Goal: Task Accomplishment & Management: Complete application form

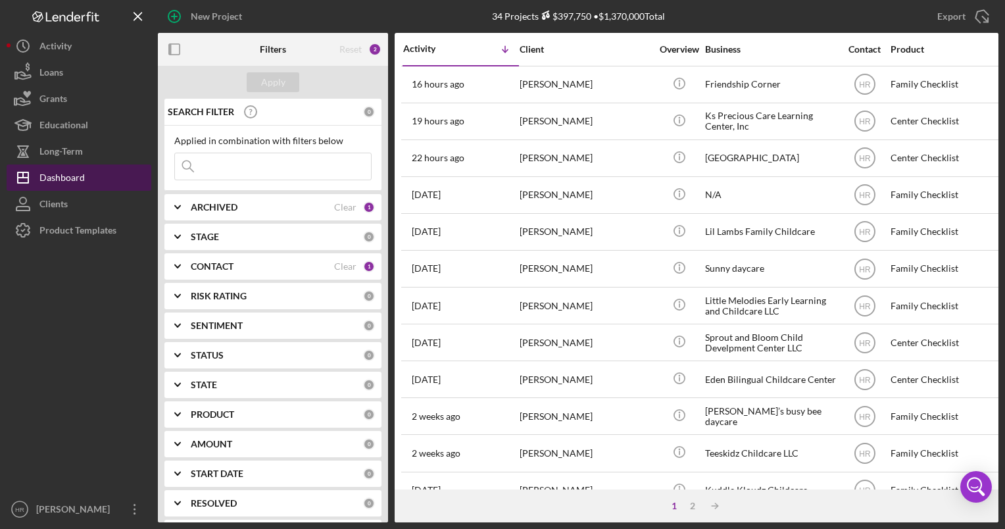
drag, startPoint x: 75, startPoint y: 221, endPoint x: 64, endPoint y: 176, distance: 46.1
click at [75, 221] on div "Product Templates" at bounding box center [77, 232] width 77 height 30
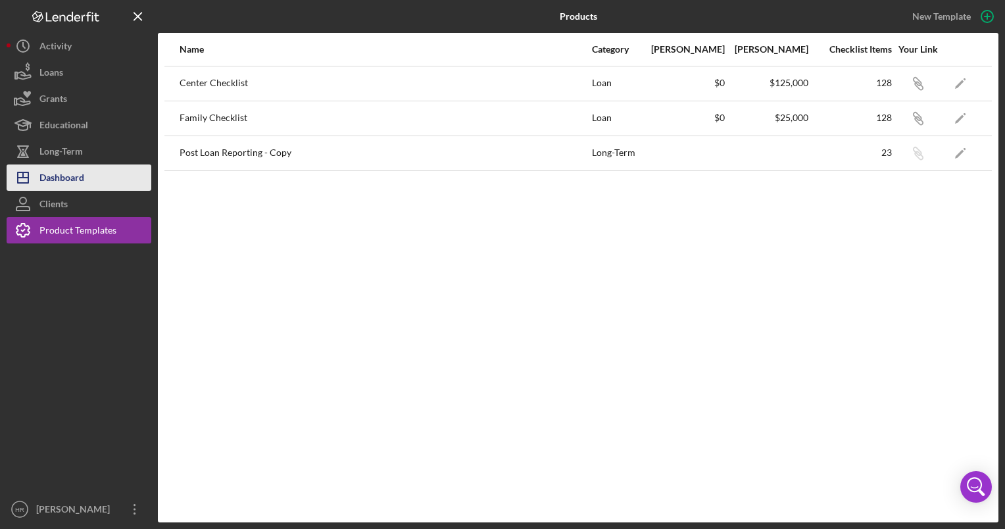
click at [64, 174] on div "Dashboard" at bounding box center [61, 179] width 45 height 30
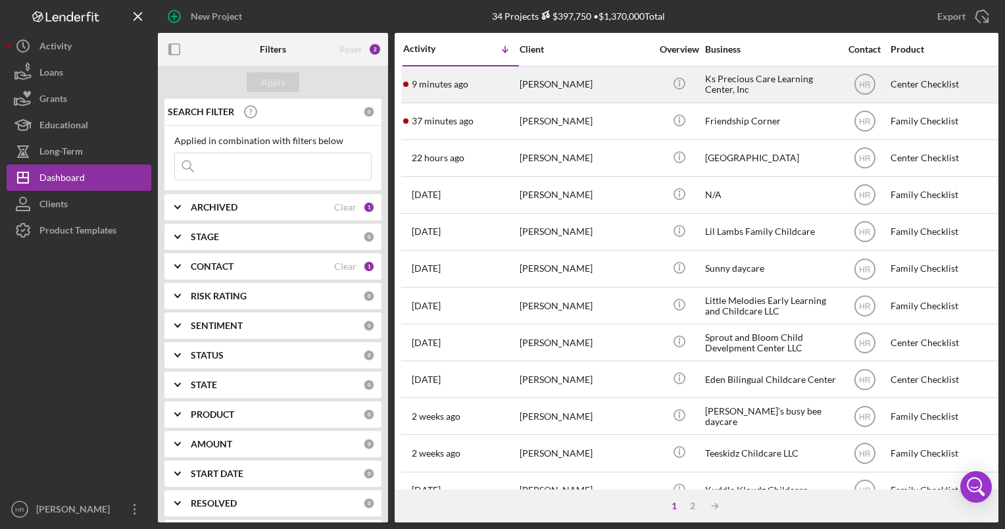
click at [574, 89] on div "[PERSON_NAME]" at bounding box center [584, 84] width 131 height 35
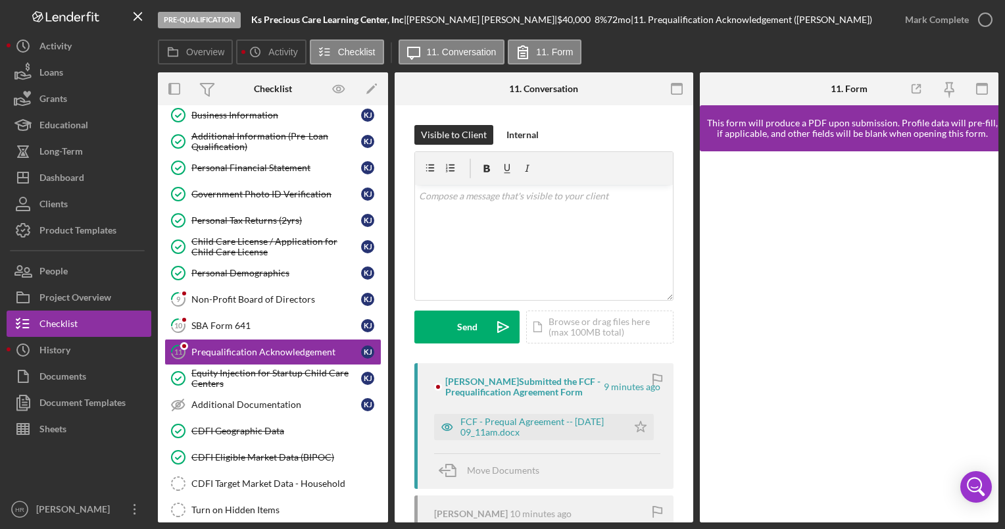
scroll to position [97, 0]
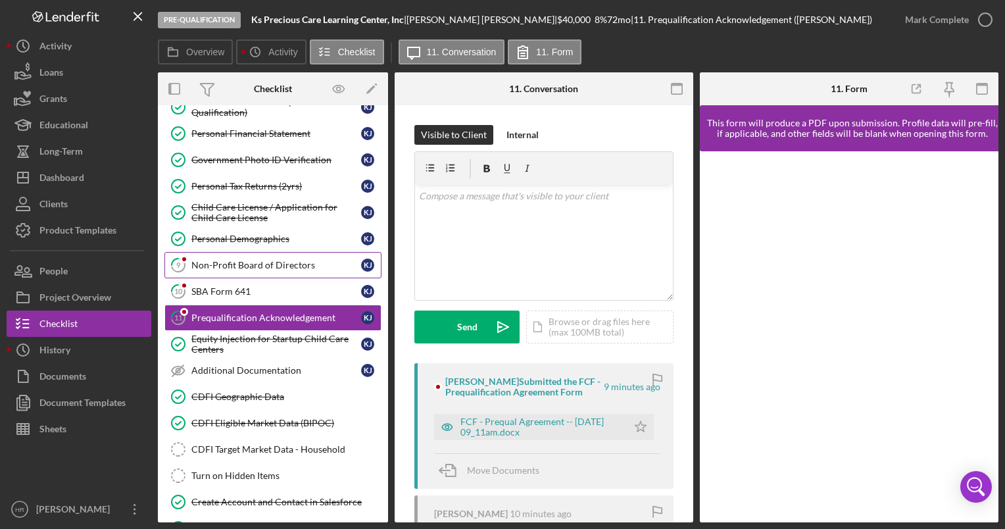
click at [270, 255] on link "9 Non-Profit Board of Directors K J" at bounding box center [272, 265] width 217 height 26
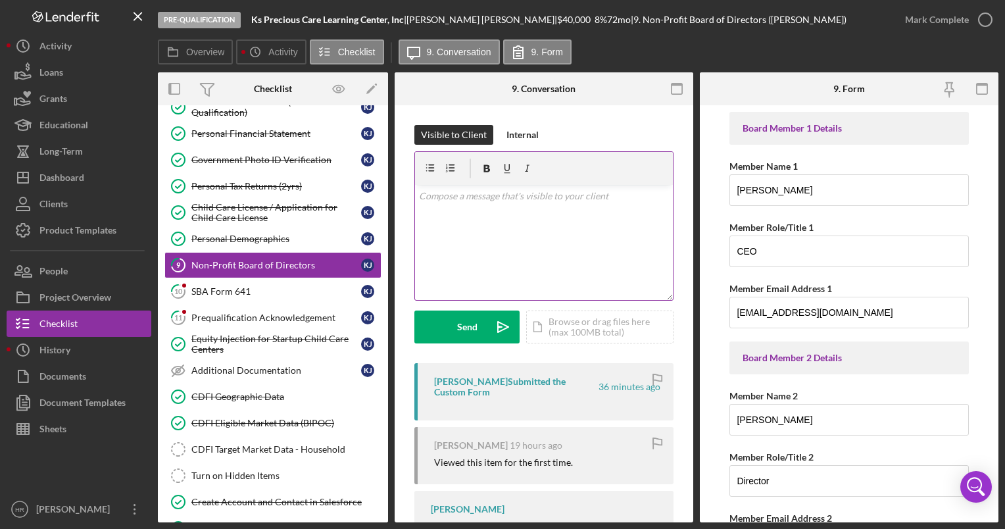
click at [534, 220] on div "v Color teal Color pink Remove color Add row above Add row below Add column bef…" at bounding box center [544, 242] width 258 height 115
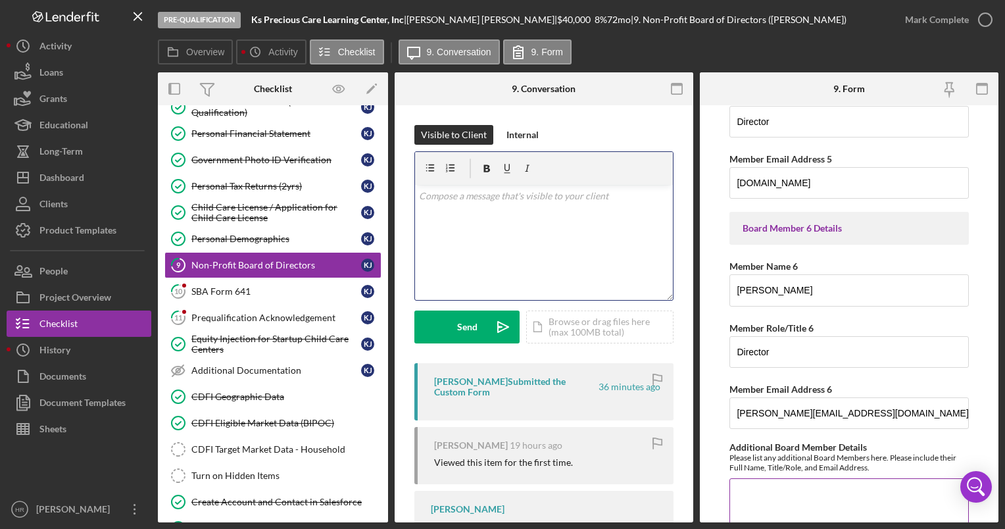
scroll to position [1112, 0]
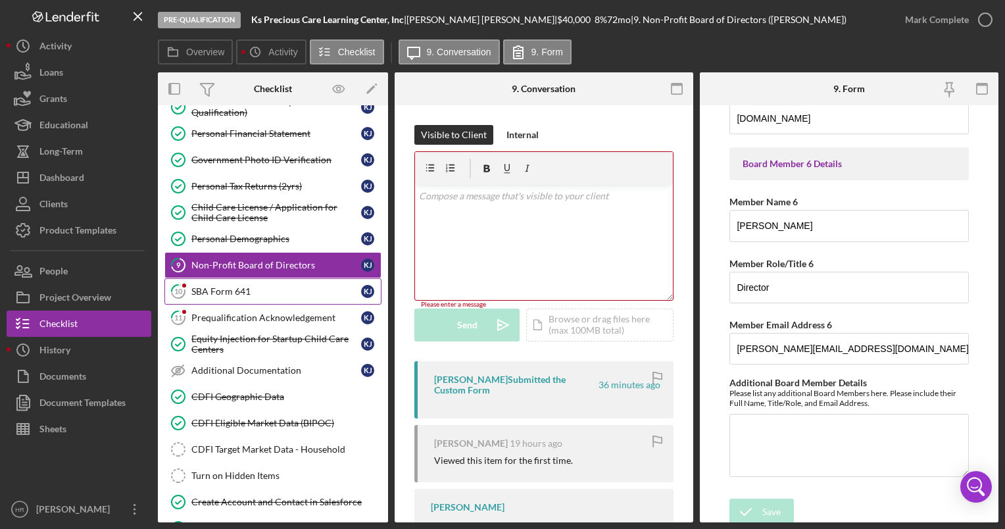
click at [243, 286] on div "SBA Form 641" at bounding box center [276, 291] width 170 height 11
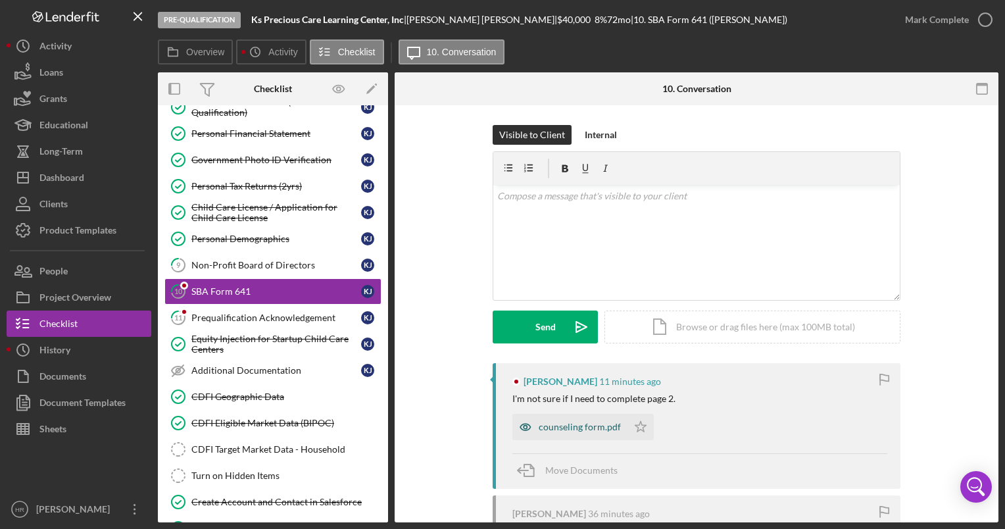
click at [562, 435] on div "counseling form.pdf" at bounding box center [569, 427] width 115 height 26
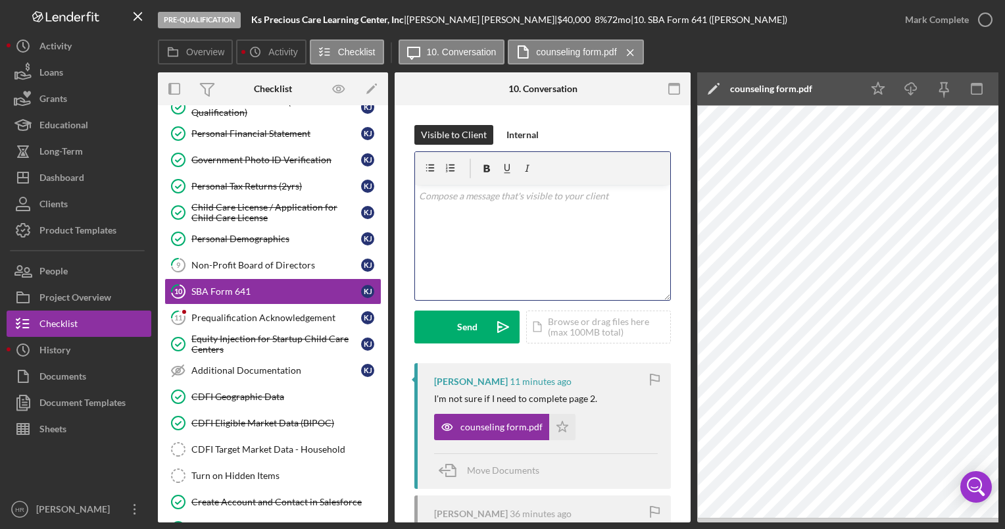
click at [499, 225] on div "v Color teal Color pink Remove color Add row above Add row below Add column bef…" at bounding box center [542, 242] width 255 height 115
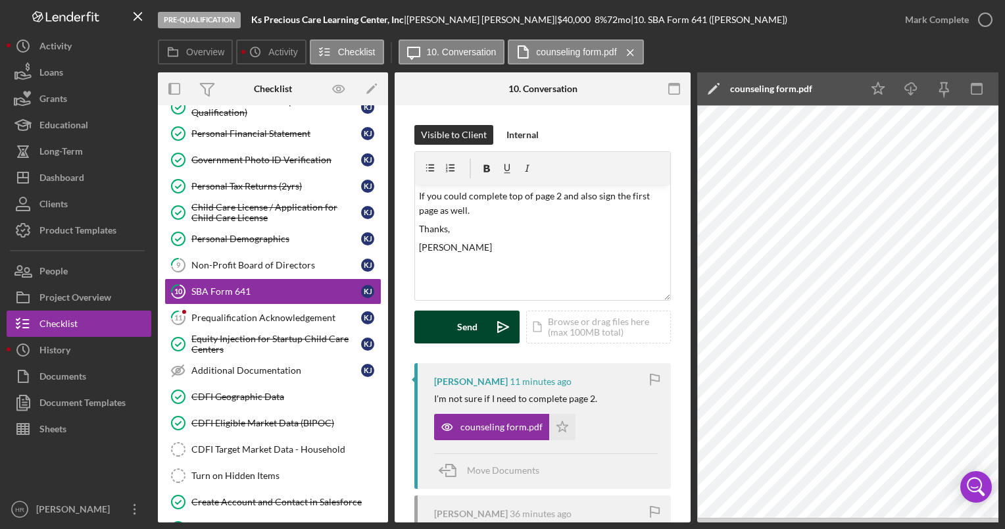
click at [447, 323] on button "Send Icon/icon-invite-send" at bounding box center [466, 326] width 105 height 33
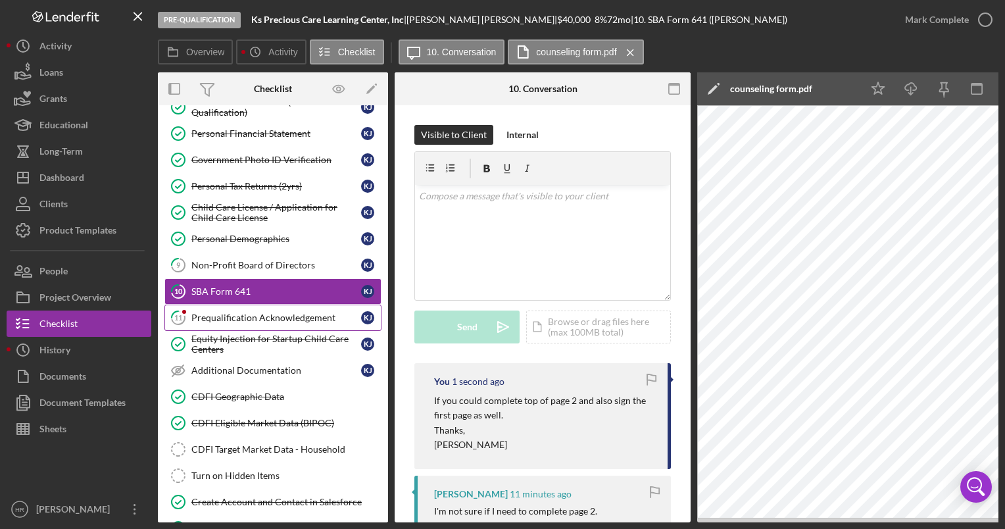
click at [247, 312] on div "Prequalification Acknowledgement" at bounding box center [276, 317] width 170 height 11
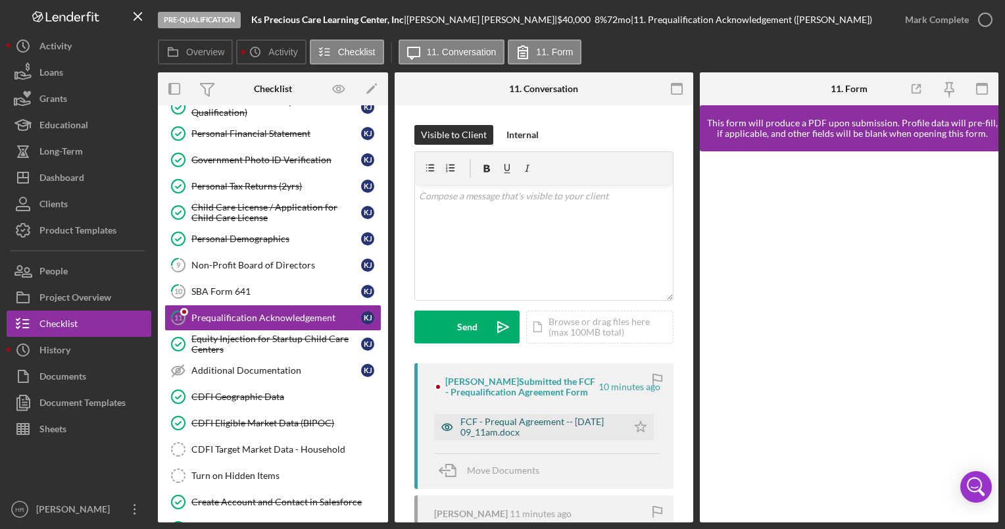
click at [488, 420] on div "FCF - Prequal Agreement -- [DATE] 09_11am.docx" at bounding box center [540, 426] width 160 height 21
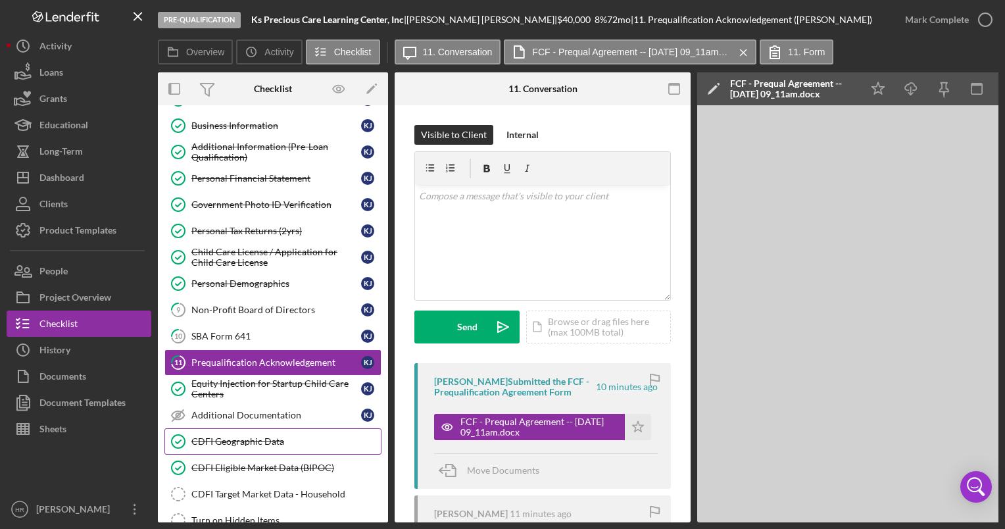
scroll to position [131, 0]
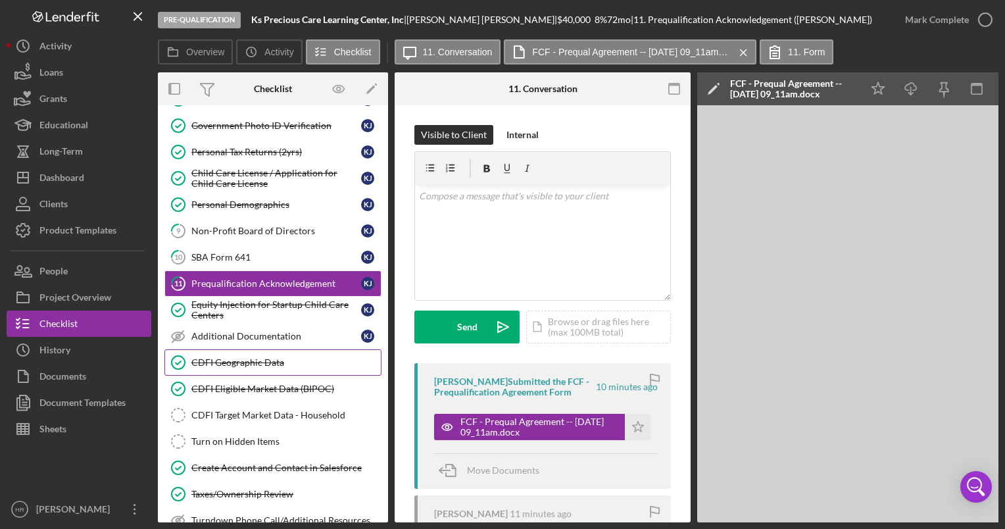
click at [235, 359] on div "CDFI Geographic Data" at bounding box center [285, 362] width 189 height 11
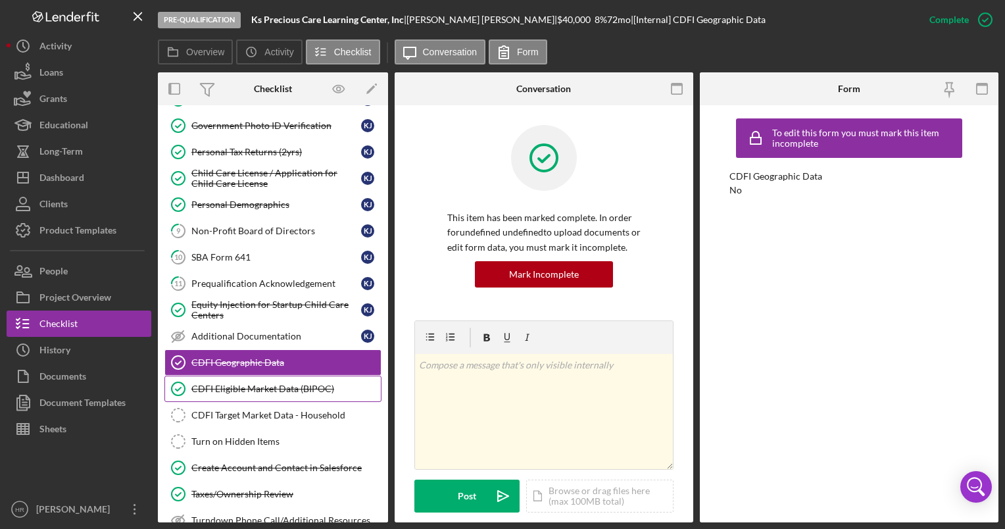
click at [233, 383] on div "CDFI Eligible Market Data (BIPOC)" at bounding box center [285, 388] width 189 height 11
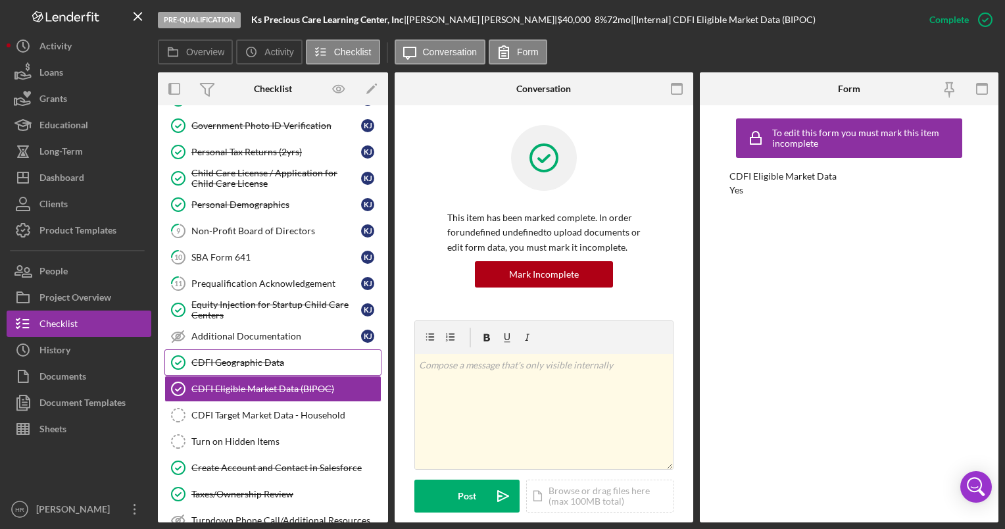
click at [243, 349] on link "CDFI Geographic Data CDFI Geographic Data" at bounding box center [272, 362] width 217 height 26
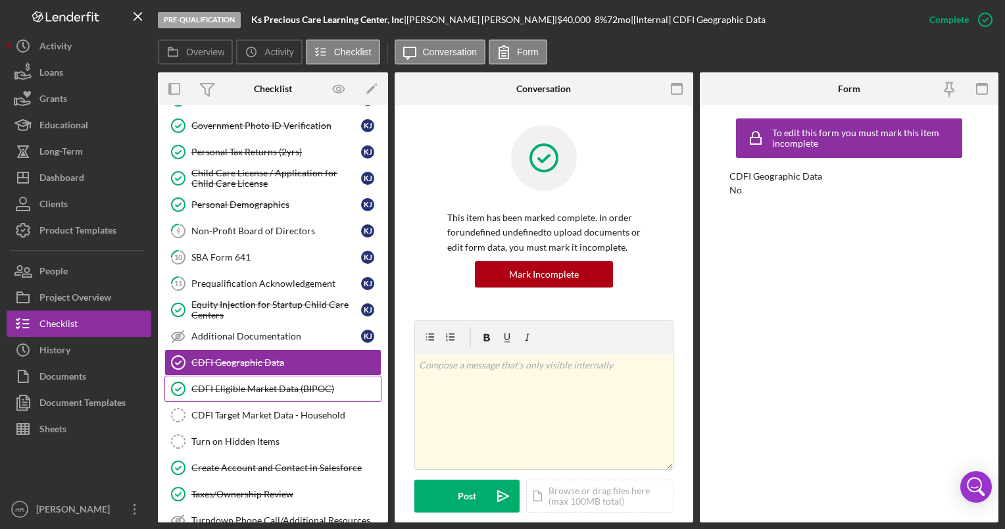
click at [251, 383] on div "CDFI Eligible Market Data (BIPOC)" at bounding box center [285, 388] width 189 height 11
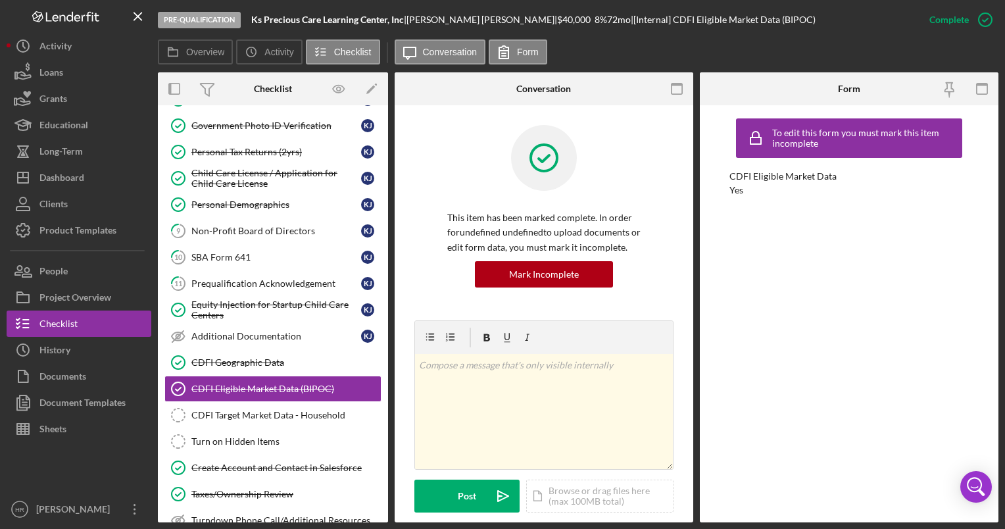
scroll to position [245, 0]
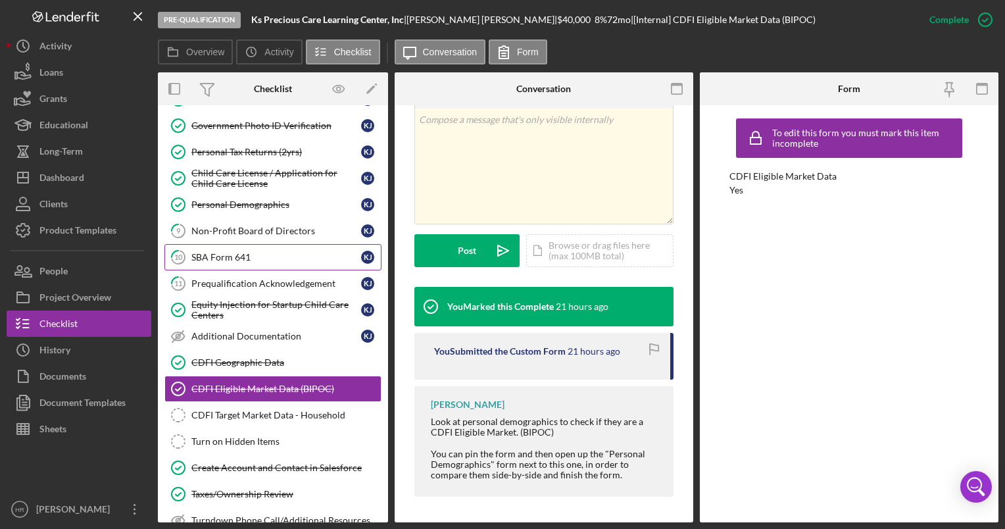
click at [233, 248] on link "10 SBA Form 641 K J" at bounding box center [272, 257] width 217 height 26
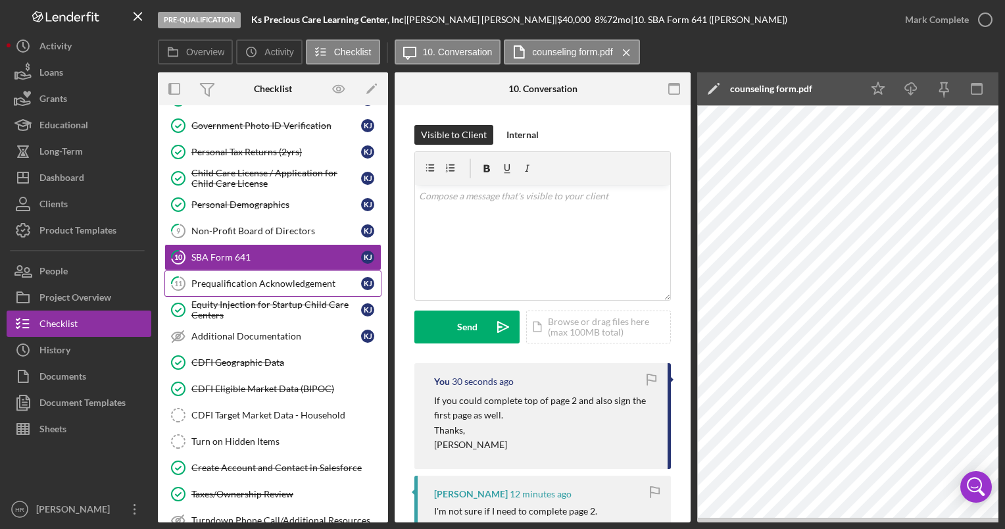
drag, startPoint x: 220, startPoint y: 278, endPoint x: 233, endPoint y: 274, distance: 14.4
click at [221, 278] on div "Prequalification Acknowledgement" at bounding box center [276, 283] width 170 height 11
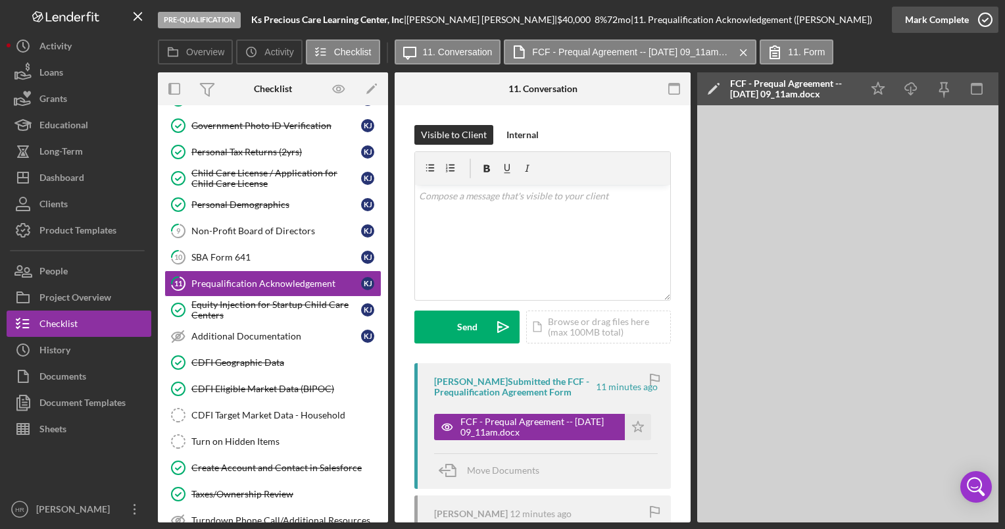
click at [984, 18] on icon "button" at bounding box center [984, 19] width 33 height 33
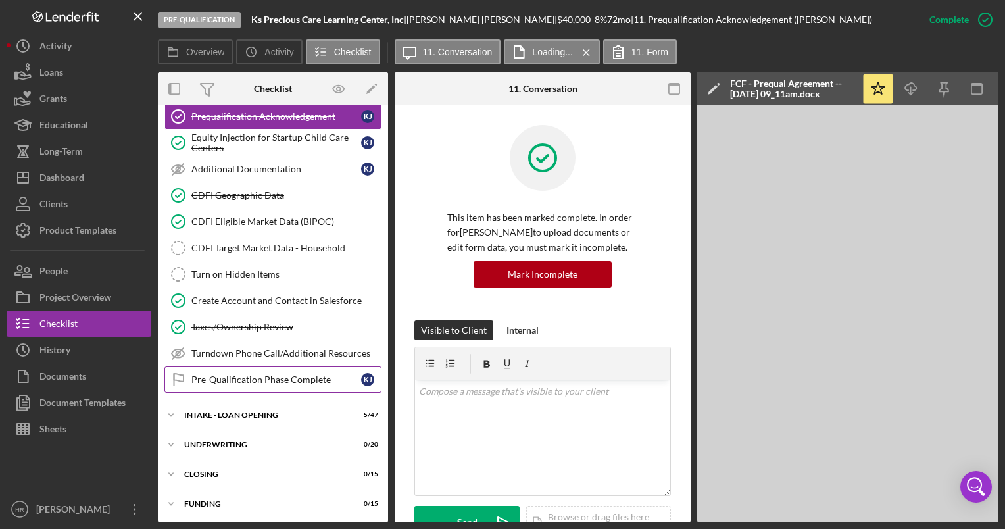
scroll to position [327, 0]
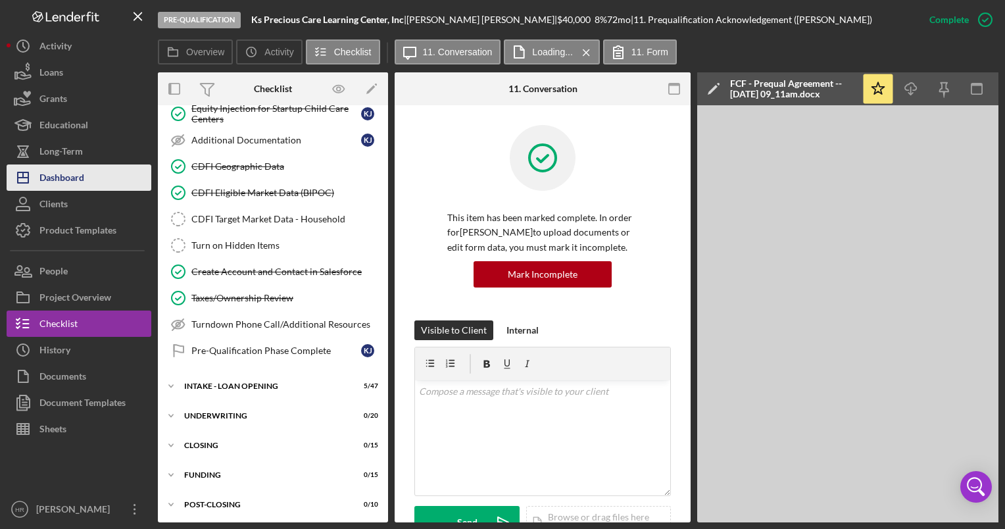
click at [47, 174] on div "Dashboard" at bounding box center [61, 179] width 45 height 30
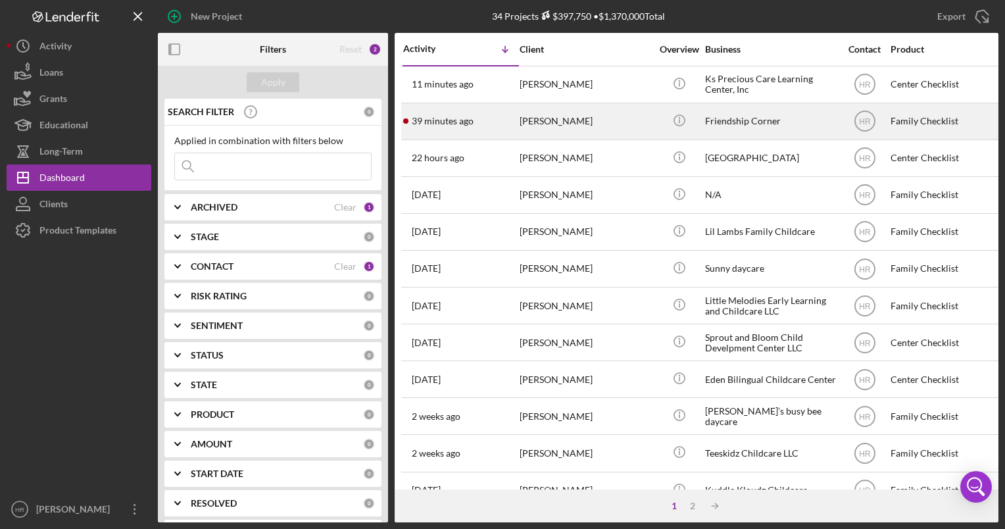
click at [536, 119] on div "[PERSON_NAME]" at bounding box center [584, 121] width 131 height 35
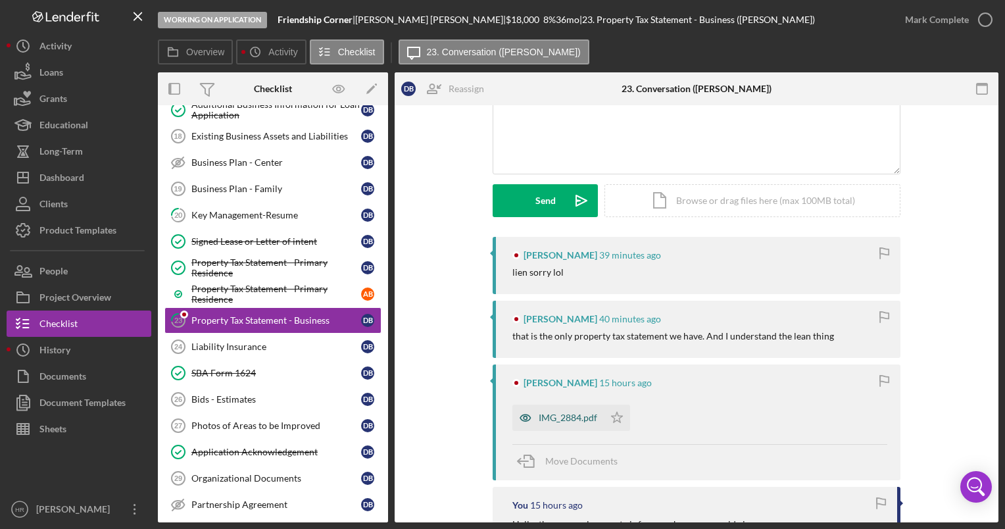
scroll to position [131, 0]
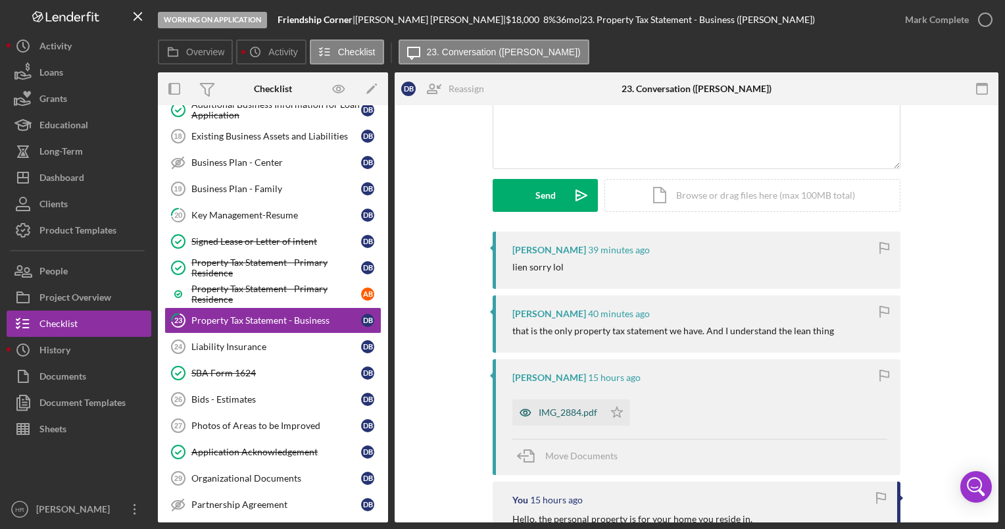
click at [547, 410] on div "IMG_2884.pdf" at bounding box center [567, 412] width 59 height 11
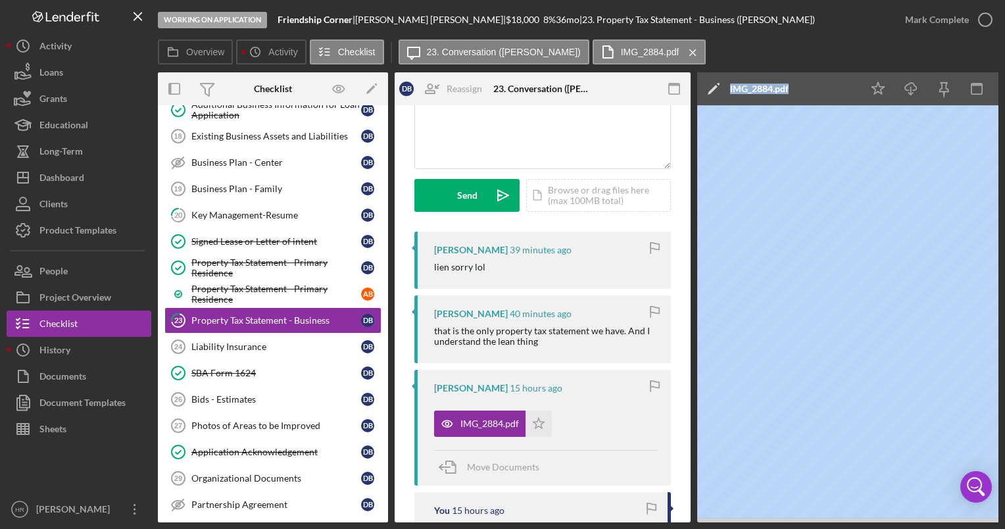
drag, startPoint x: 594, startPoint y: 523, endPoint x: 705, endPoint y: 533, distance: 110.8
click at [705, 528] on html "Working on Application Friendship Corner | [PERSON_NAME] | $18,000 $9,000 8 % 3…" at bounding box center [502, 264] width 1005 height 529
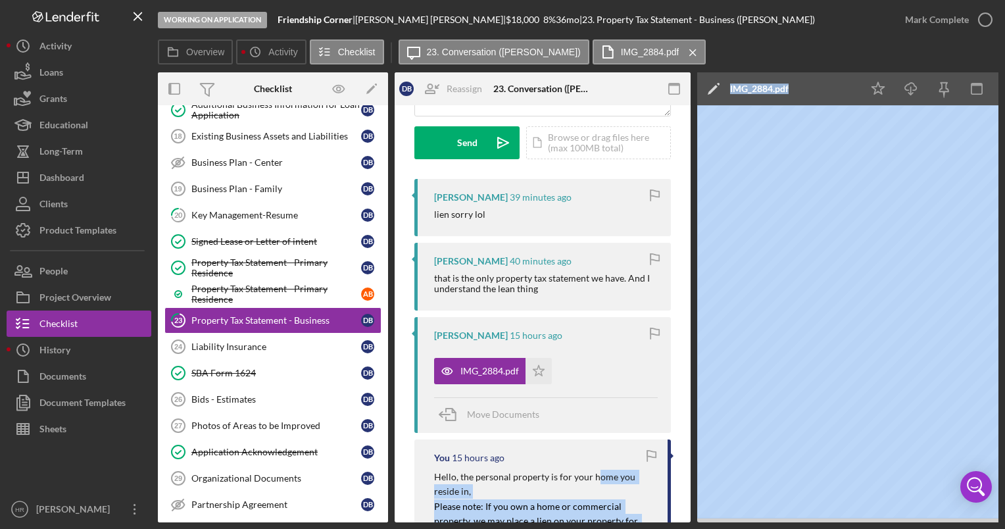
scroll to position [263, 0]
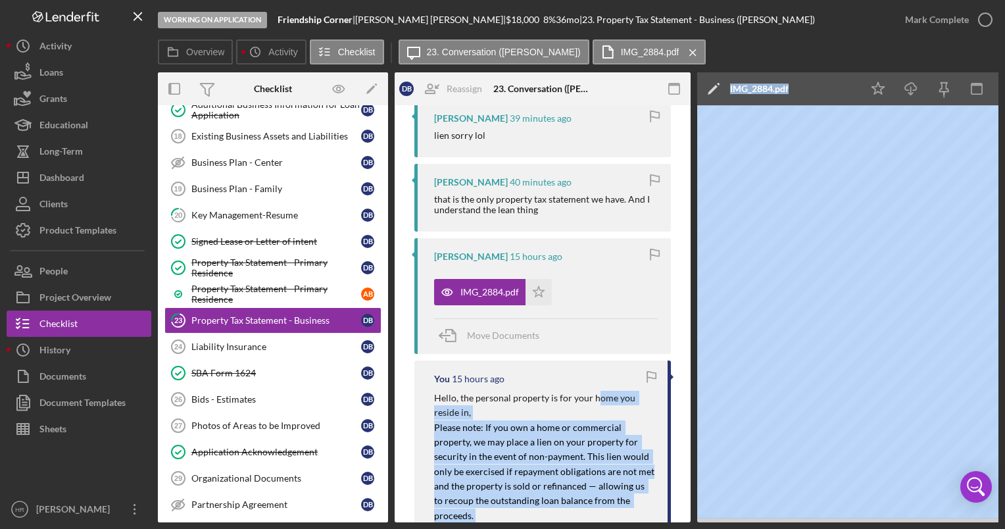
click at [555, 411] on p "Hello, the personal property is for your home you reside in," at bounding box center [544, 406] width 220 height 30
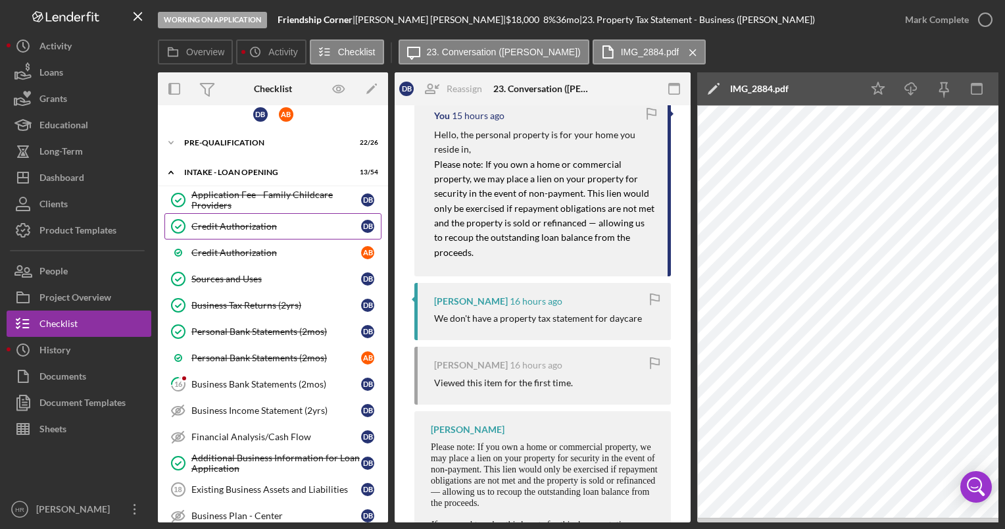
scroll to position [0, 0]
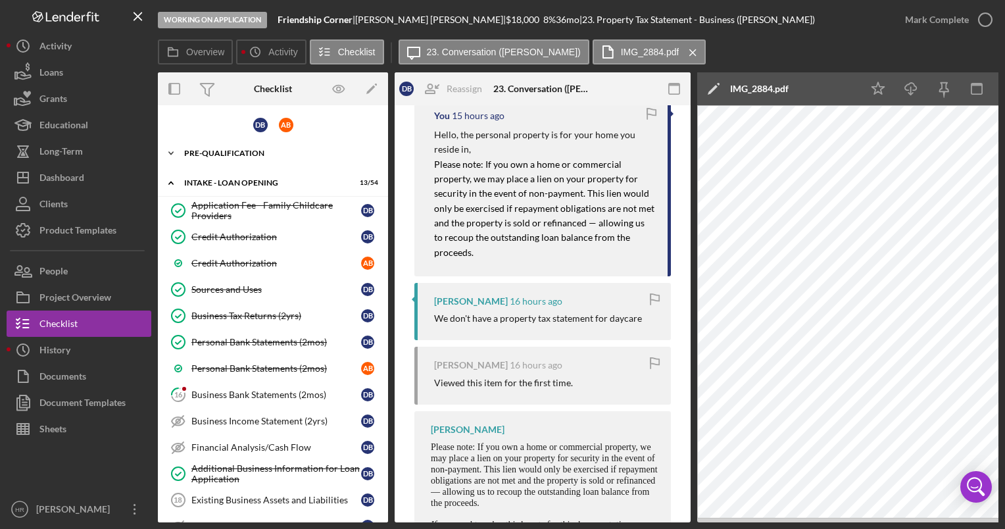
click at [208, 155] on div "Pre-Qualification" at bounding box center [277, 153] width 187 height 8
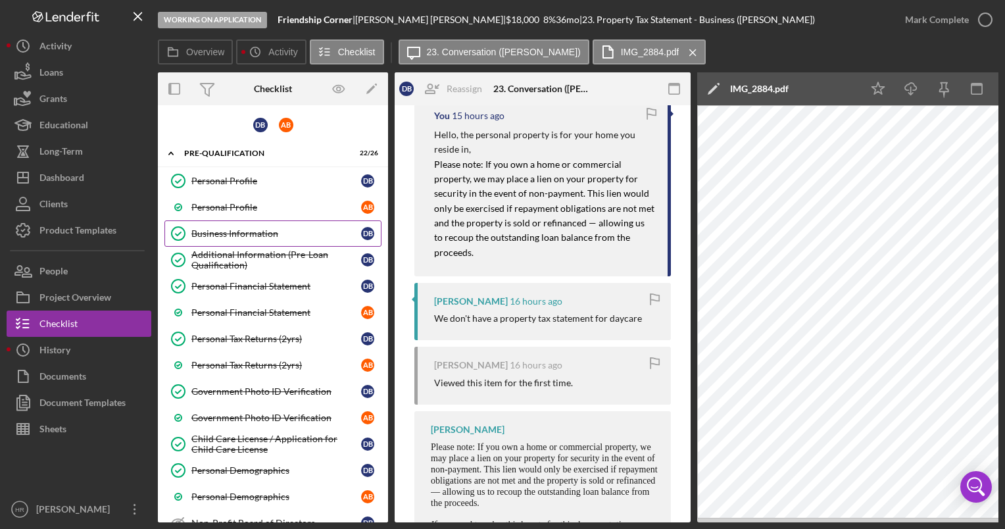
click at [221, 224] on link "Business Information Business Information D B" at bounding box center [272, 233] width 217 height 26
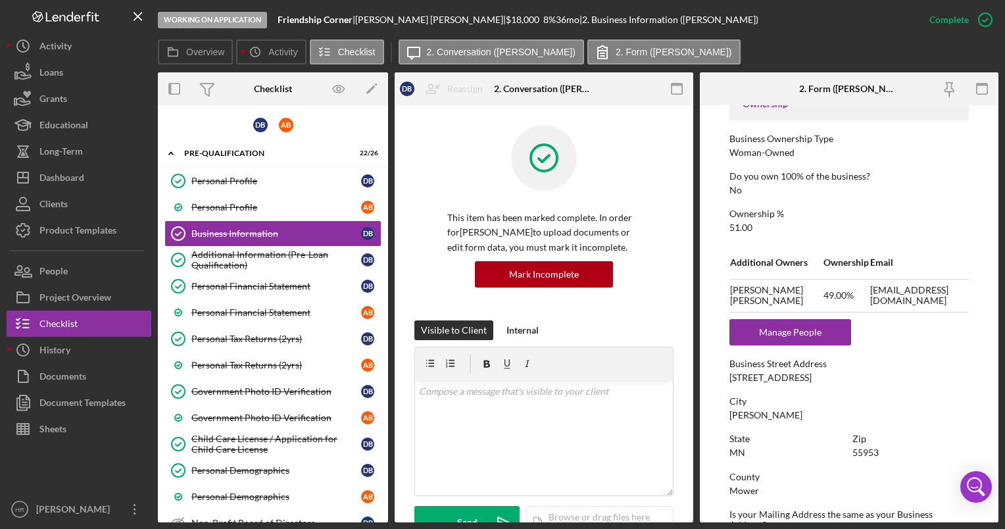
scroll to position [460, 0]
click at [227, 183] on div "Personal Profile" at bounding box center [276, 181] width 170 height 11
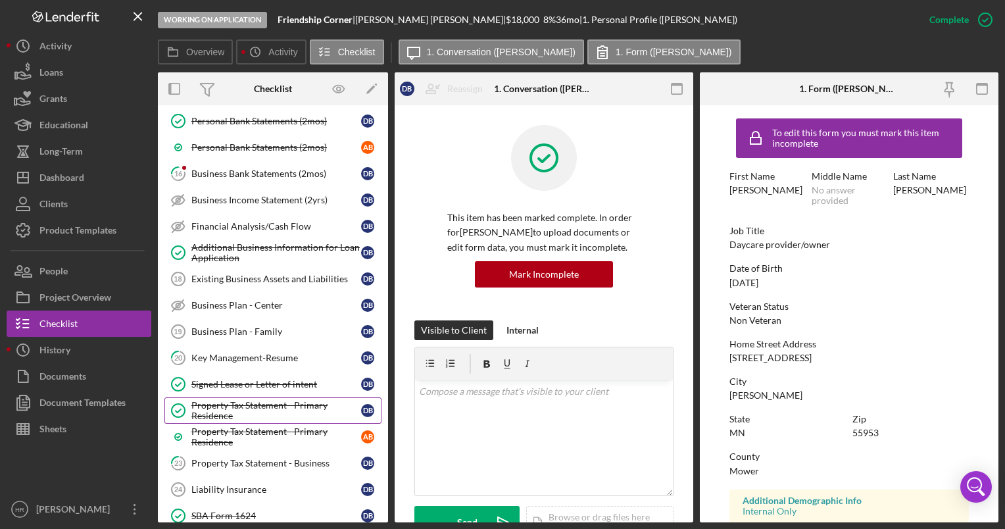
scroll to position [986, 0]
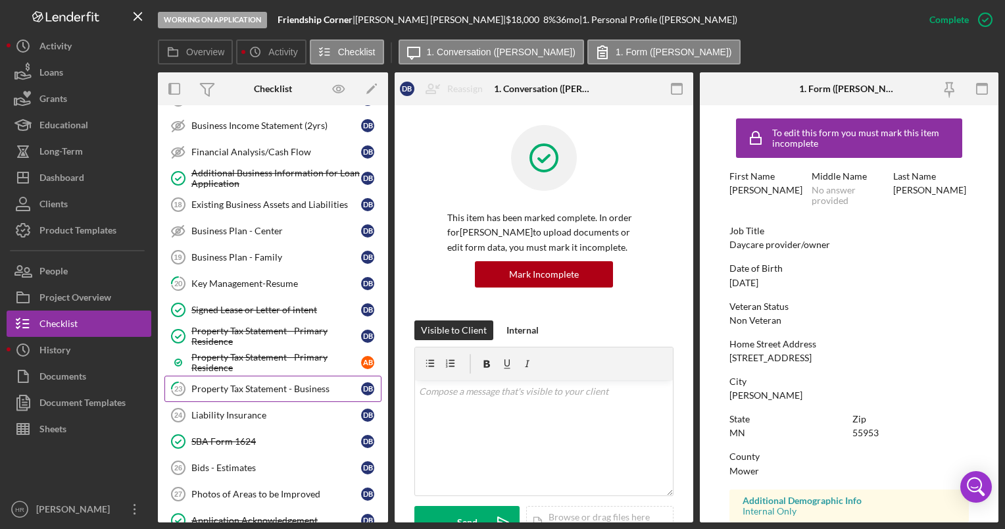
click at [240, 383] on div "Property Tax Statement - Business" at bounding box center [276, 388] width 170 height 11
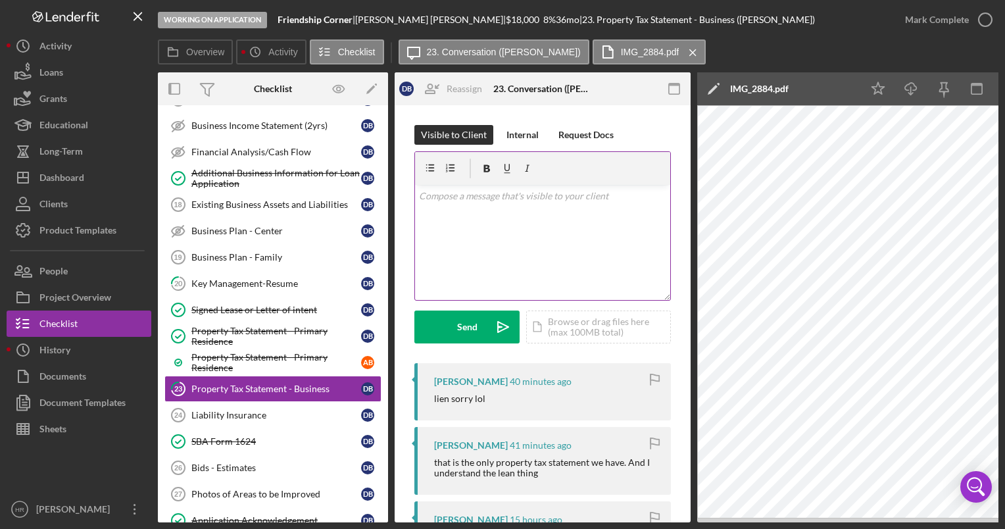
click at [489, 244] on div "v Color teal Color pink Remove color Add row above Add row below Add column bef…" at bounding box center [542, 242] width 255 height 115
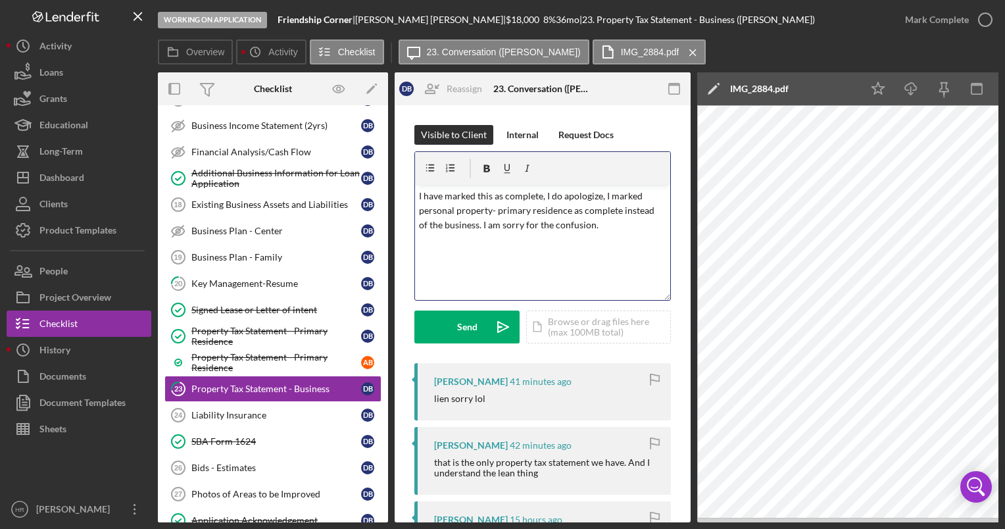
click at [420, 195] on p "I have marked this as complete, I do apologize, I marked personal property- pri…" at bounding box center [543, 211] width 248 height 44
click at [633, 224] on p "Thank you, I have marked this as complete, I do apologize, I marked personal pr…" at bounding box center [543, 211] width 248 height 44
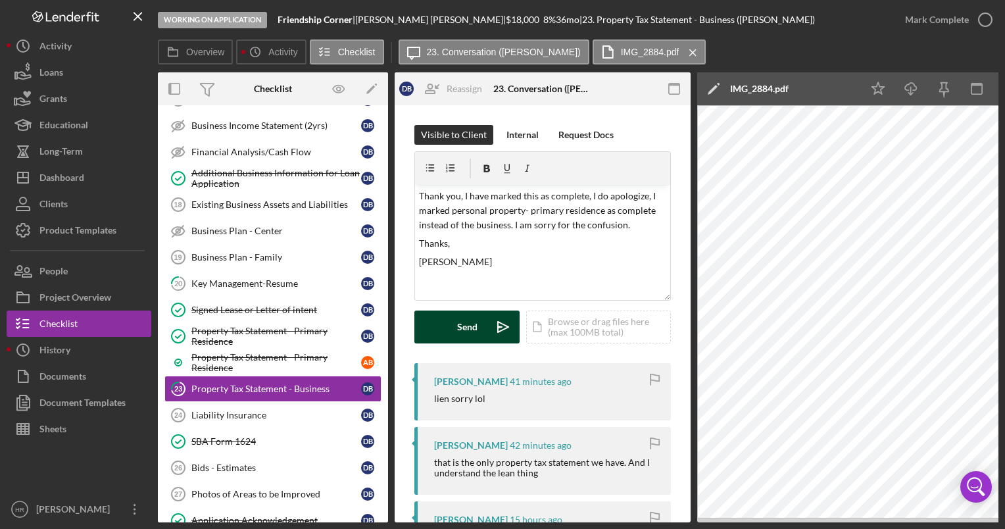
click at [454, 324] on button "Send Icon/icon-invite-send" at bounding box center [466, 326] width 105 height 33
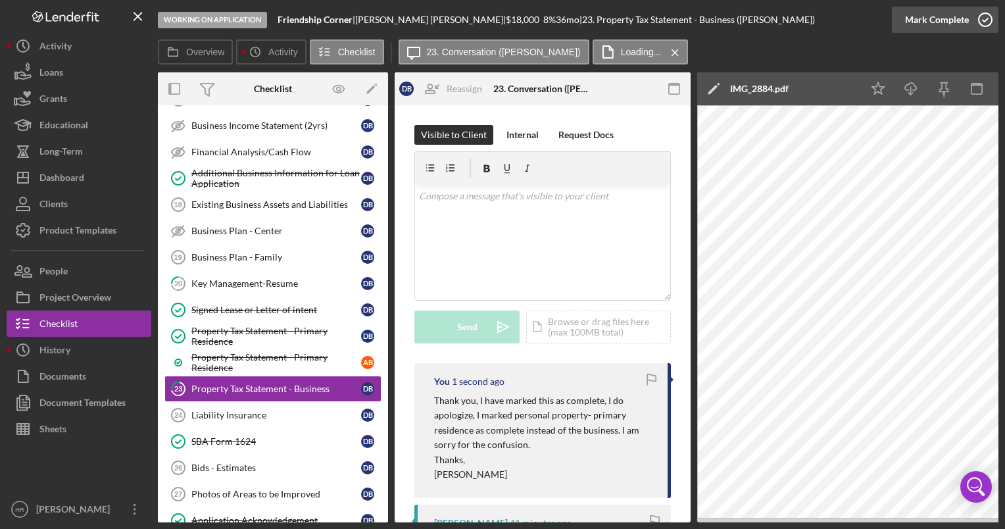
click at [982, 21] on icon "button" at bounding box center [984, 19] width 33 height 33
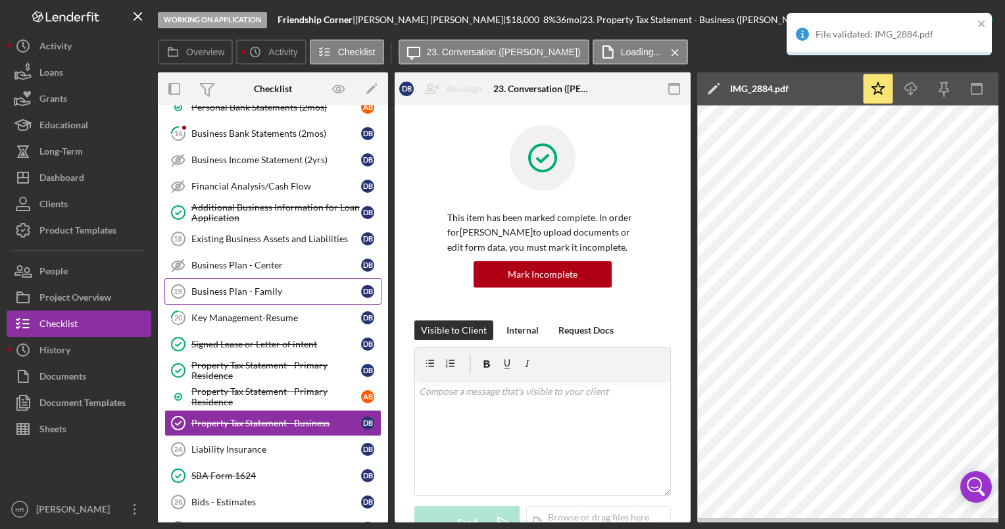
scroll to position [920, 0]
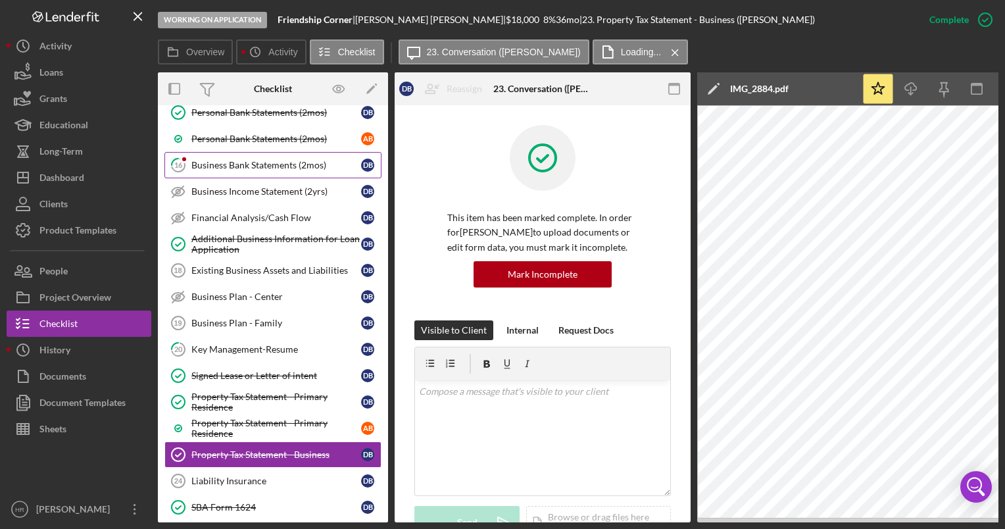
click at [243, 160] on div "Business Bank Statements (2mos)" at bounding box center [276, 165] width 170 height 11
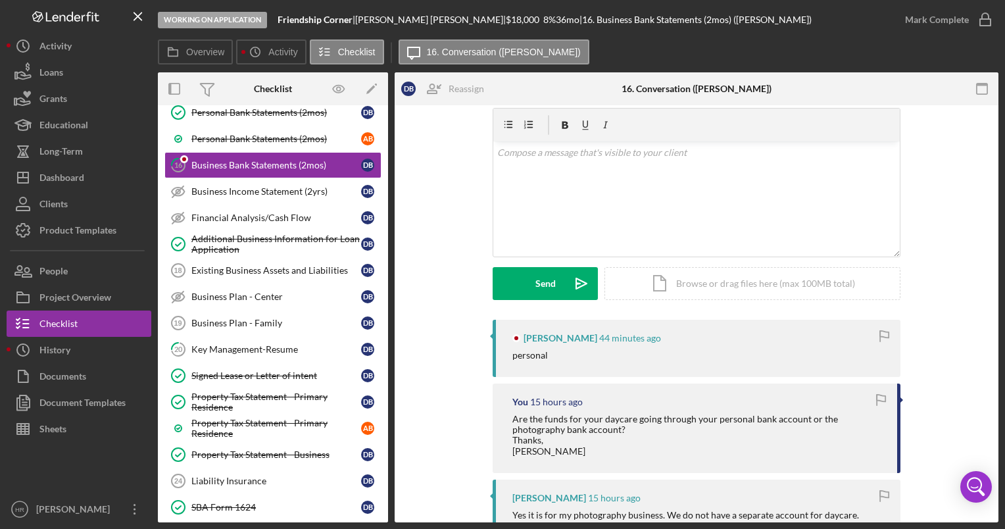
scroll to position [66, 0]
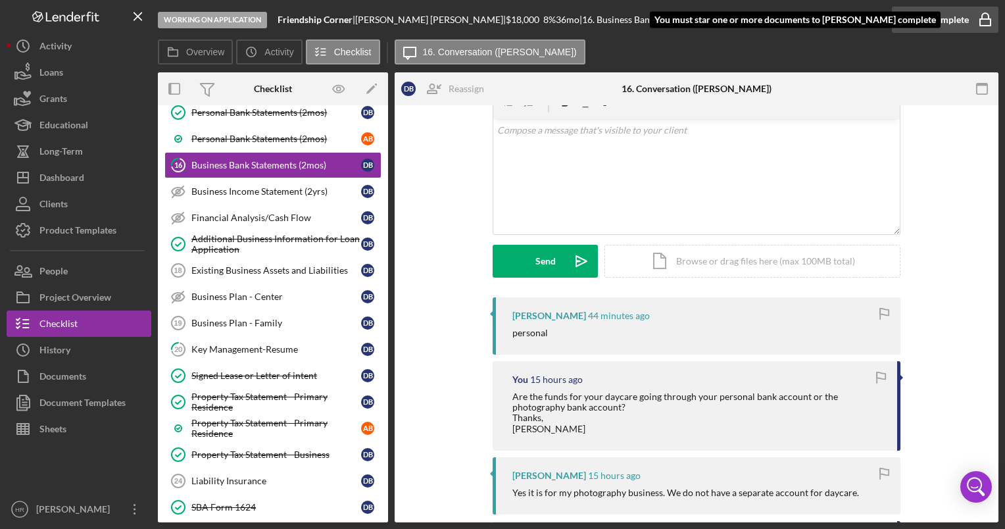
click at [988, 18] on icon "button" at bounding box center [985, 15] width 7 height 5
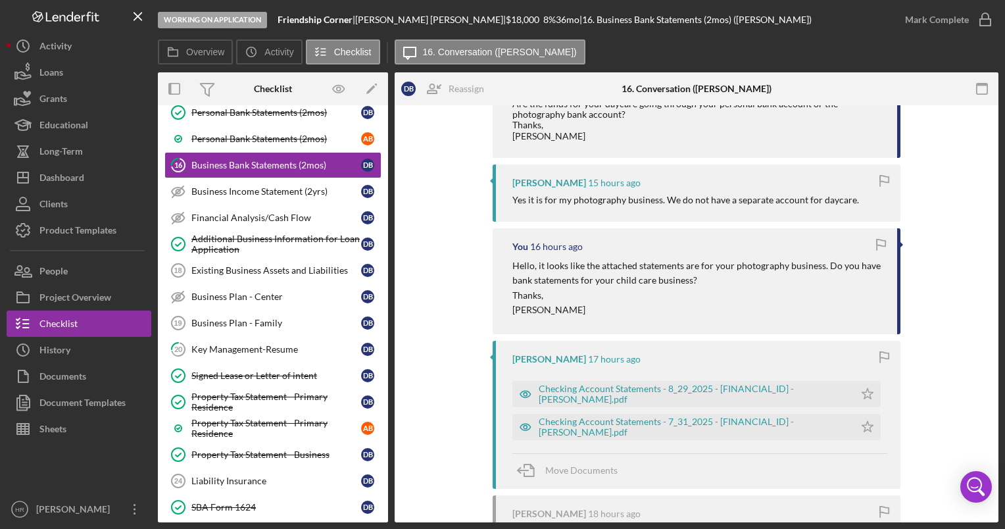
scroll to position [394, 0]
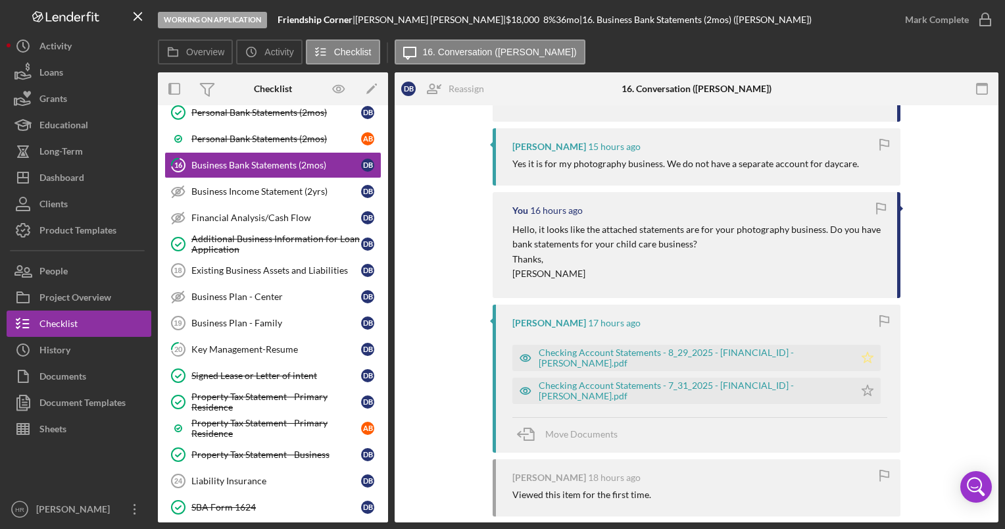
click at [861, 358] on icon "Icon/Star" at bounding box center [867, 358] width 26 height 26
click at [864, 387] on polygon "button" at bounding box center [867, 390] width 11 height 11
click at [986, 19] on icon "button" at bounding box center [984, 19] width 33 height 33
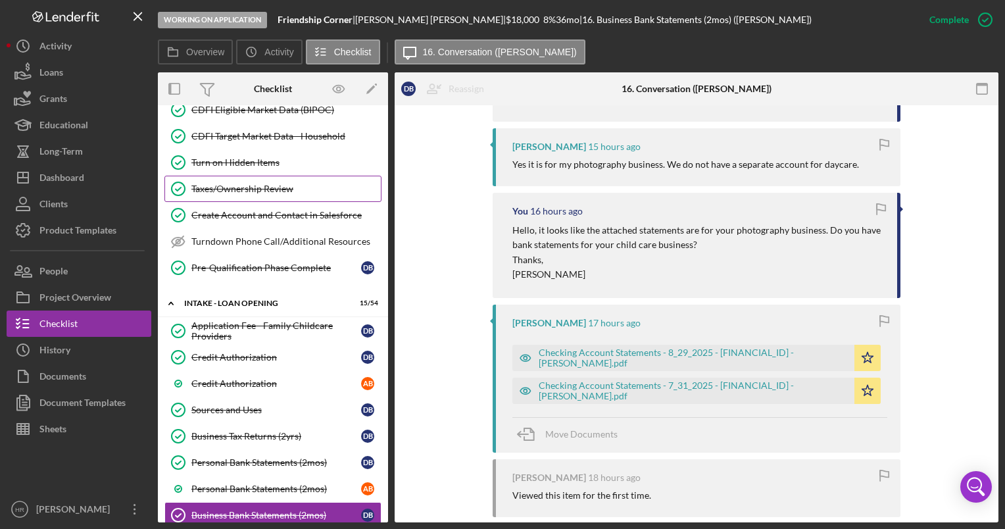
scroll to position [460, 0]
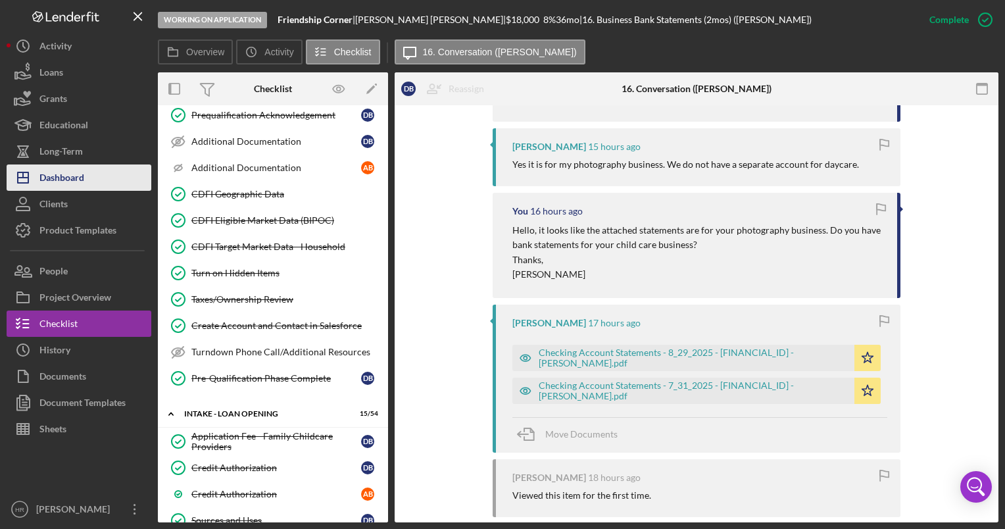
click at [92, 181] on button "Icon/Dashboard Dashboard" at bounding box center [79, 177] width 145 height 26
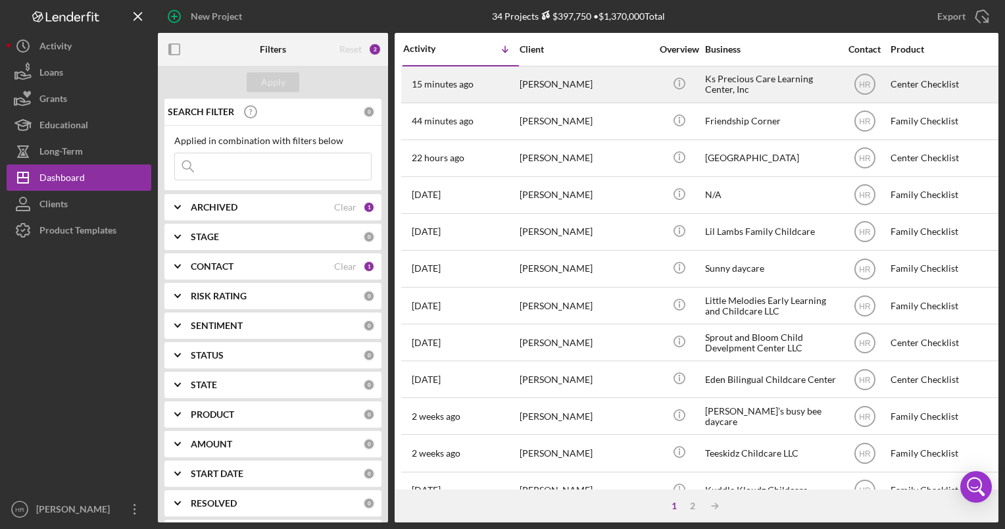
click at [738, 83] on div "Ks Precious Care Learning Center, Inc" at bounding box center [770, 84] width 131 height 35
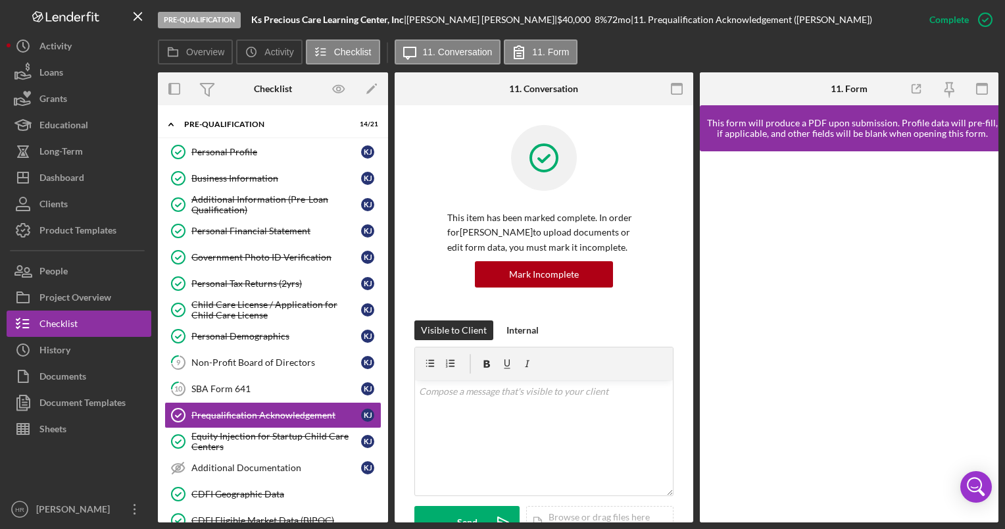
scroll to position [97, 0]
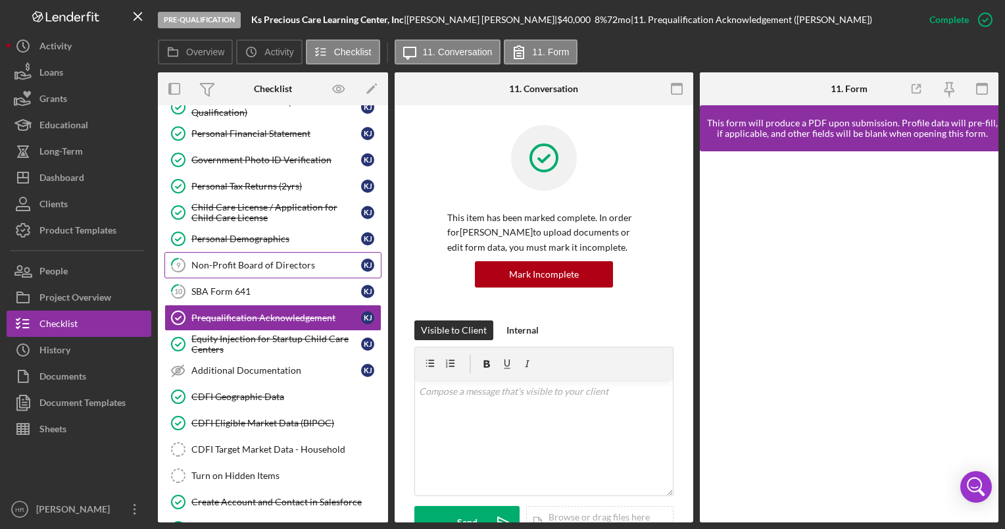
click at [246, 274] on link "9 Non-Profit Board of Directors K J" at bounding box center [272, 265] width 217 height 26
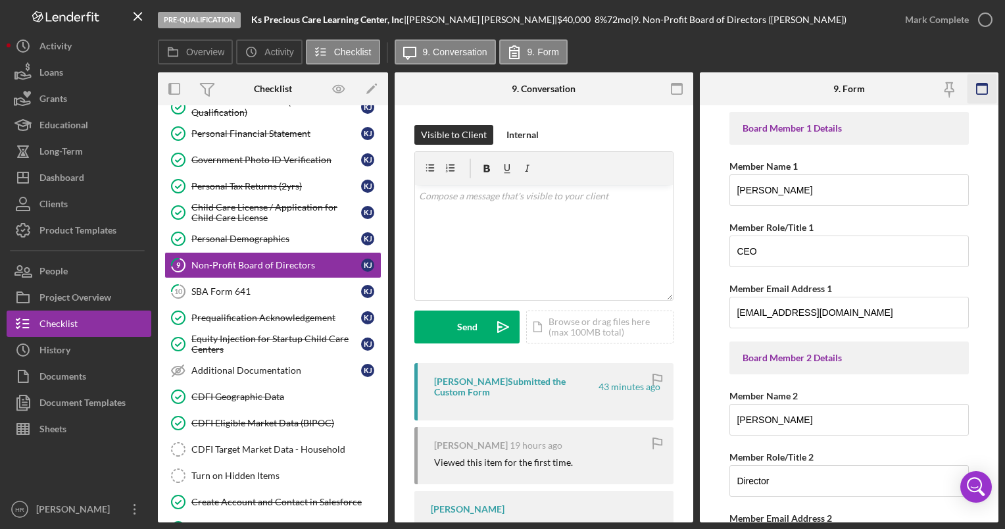
click at [981, 93] on icon "button" at bounding box center [982, 89] width 30 height 30
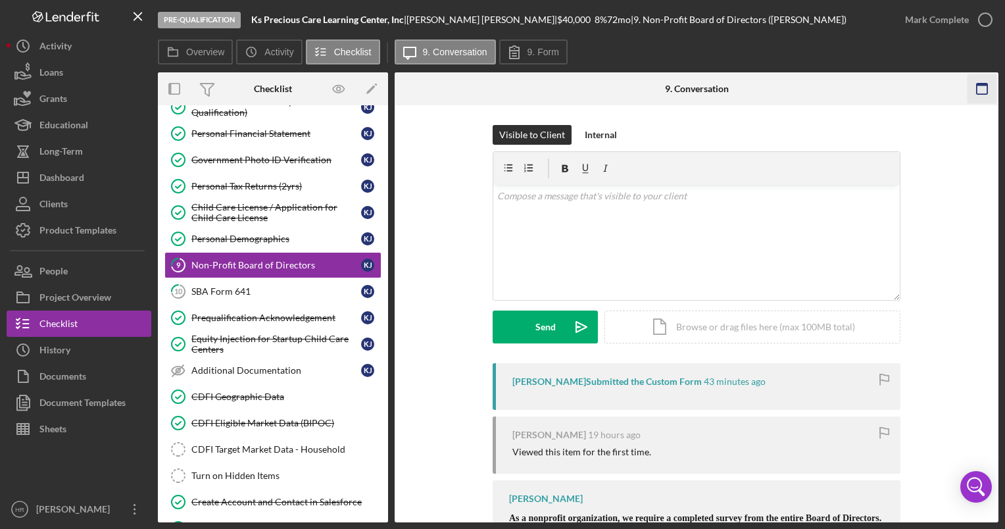
click at [981, 89] on icon "button" at bounding box center [982, 89] width 30 height 30
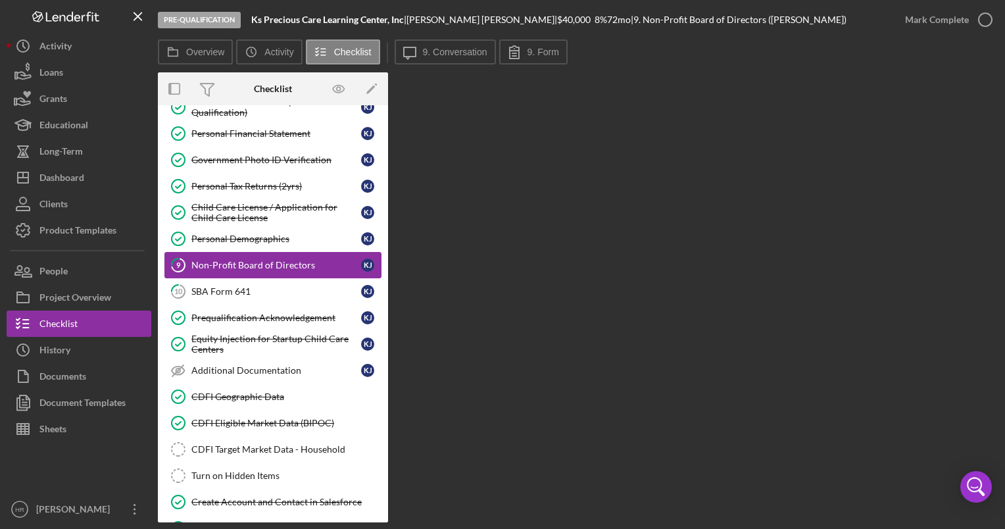
click at [243, 260] on div "Non-Profit Board of Directors" at bounding box center [276, 265] width 170 height 11
click at [254, 234] on div "Personal Demographics" at bounding box center [276, 238] width 170 height 11
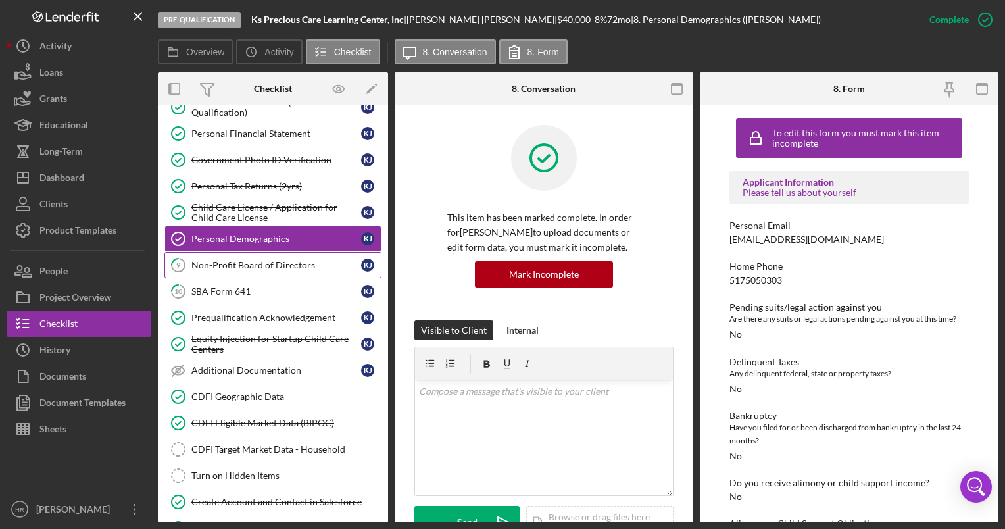
click at [250, 254] on link "9 Non-Profit Board of Directors K J" at bounding box center [272, 265] width 217 height 26
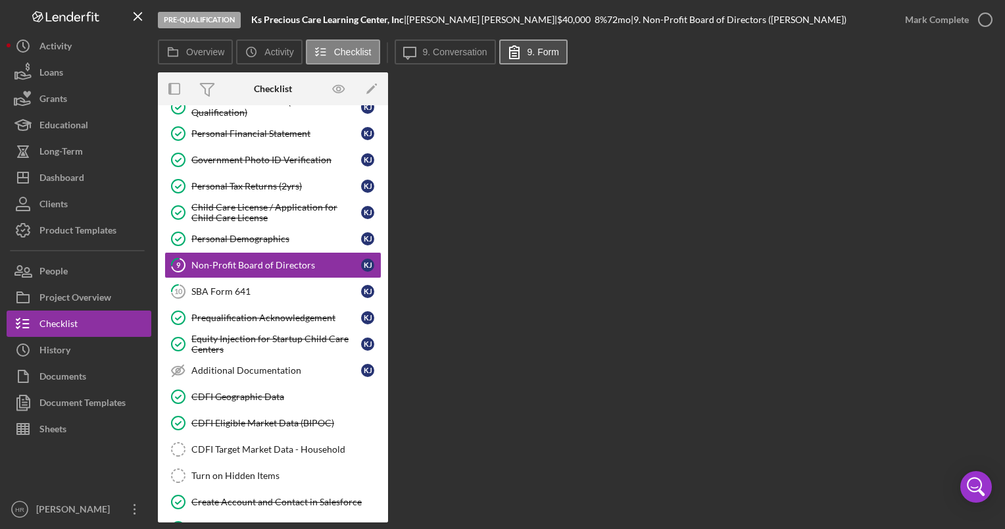
click at [537, 51] on label "9. Form" at bounding box center [543, 52] width 32 height 11
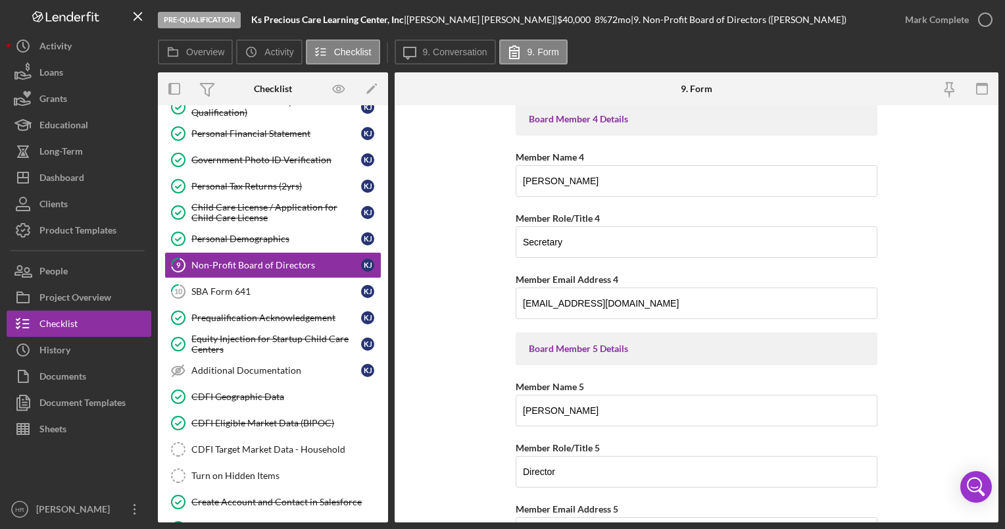
scroll to position [789, 0]
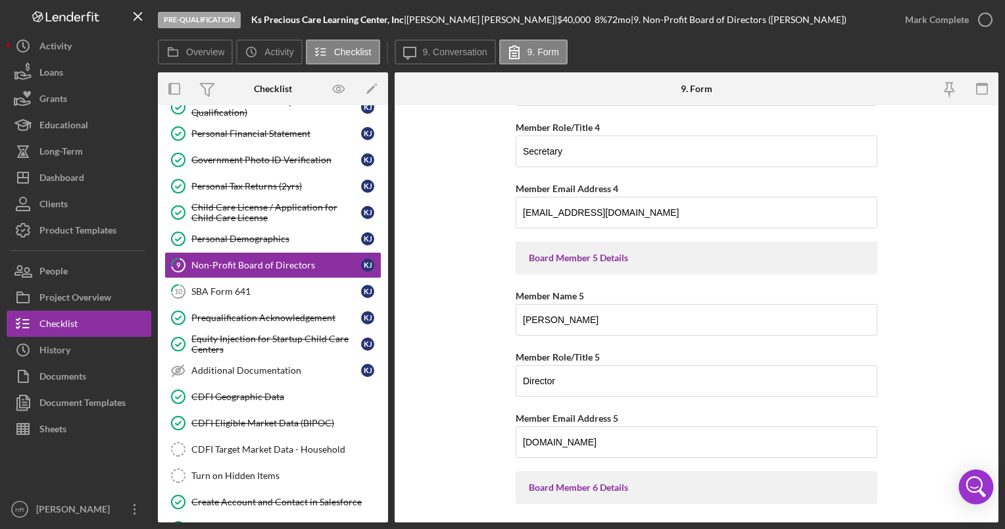
click at [977, 490] on icon "Open Intercom Messenger" at bounding box center [974, 484] width 16 height 16
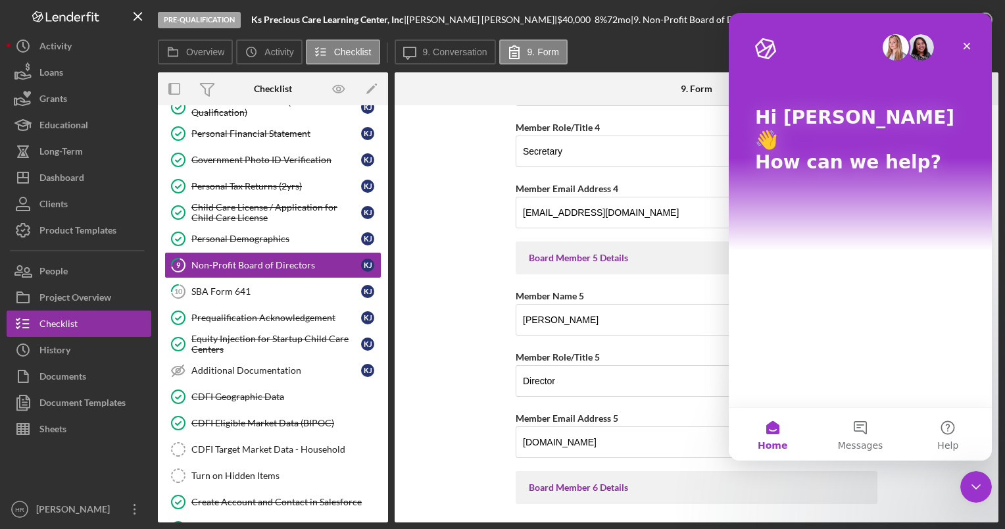
scroll to position [0, 0]
click at [968, 46] on icon "Close" at bounding box center [966, 46] width 11 height 11
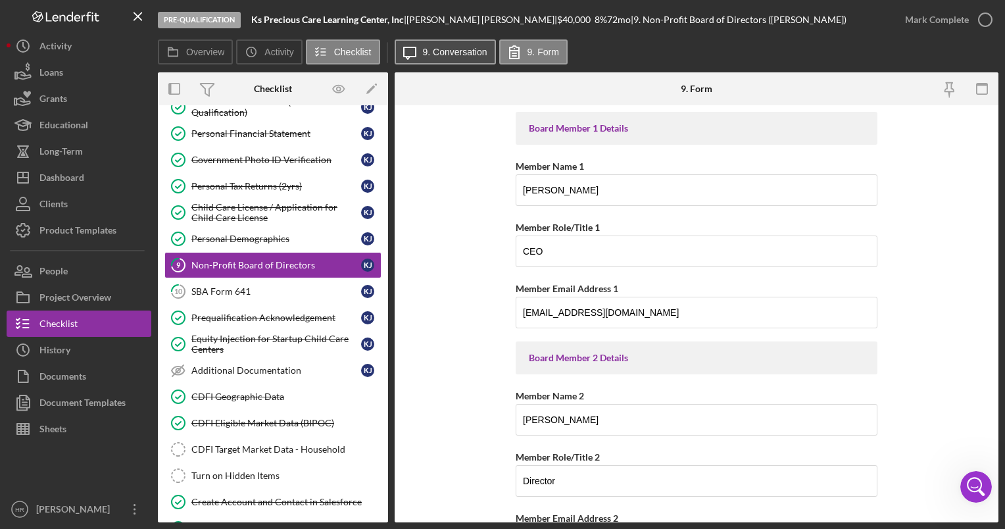
click at [439, 45] on button "Icon/Message 9. Conversation" at bounding box center [444, 51] width 101 height 25
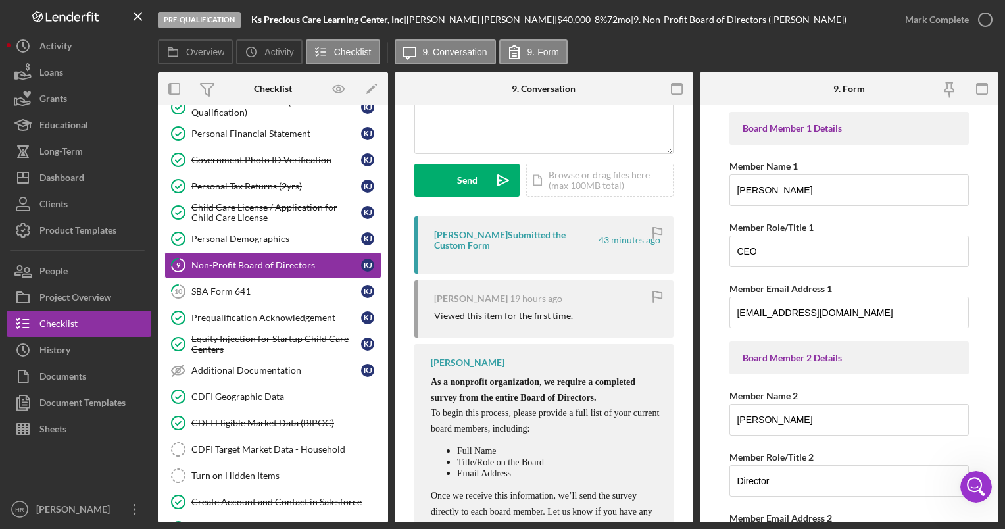
scroll to position [256, 0]
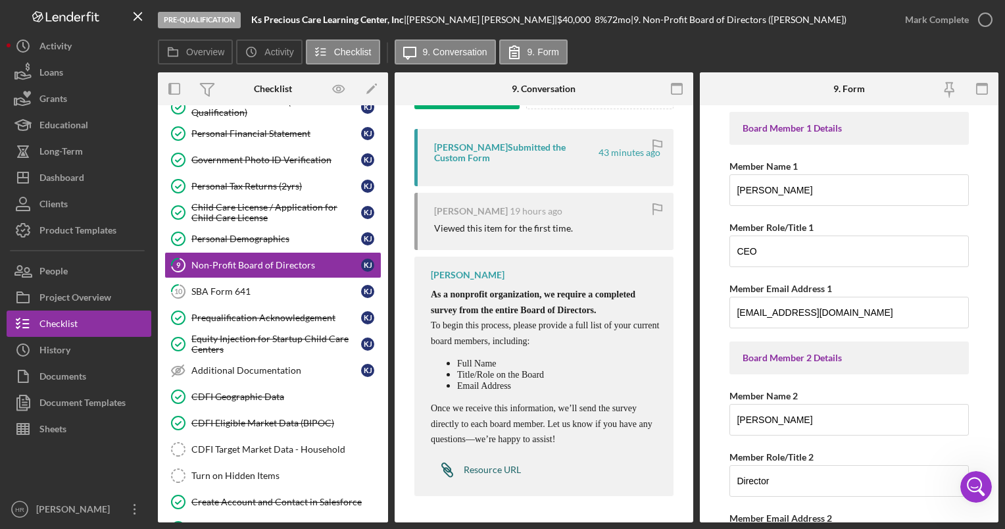
click at [479, 464] on div "Resource URL" at bounding box center [492, 469] width 57 height 11
click at [76, 239] on div "Product Templates" at bounding box center [77, 232] width 77 height 30
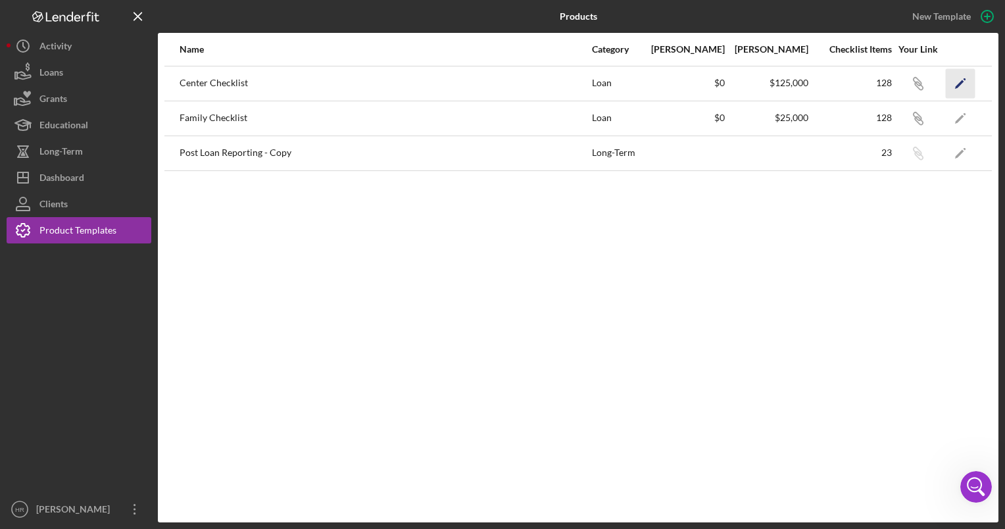
click at [953, 89] on icon "Icon/Edit" at bounding box center [960, 83] width 30 height 30
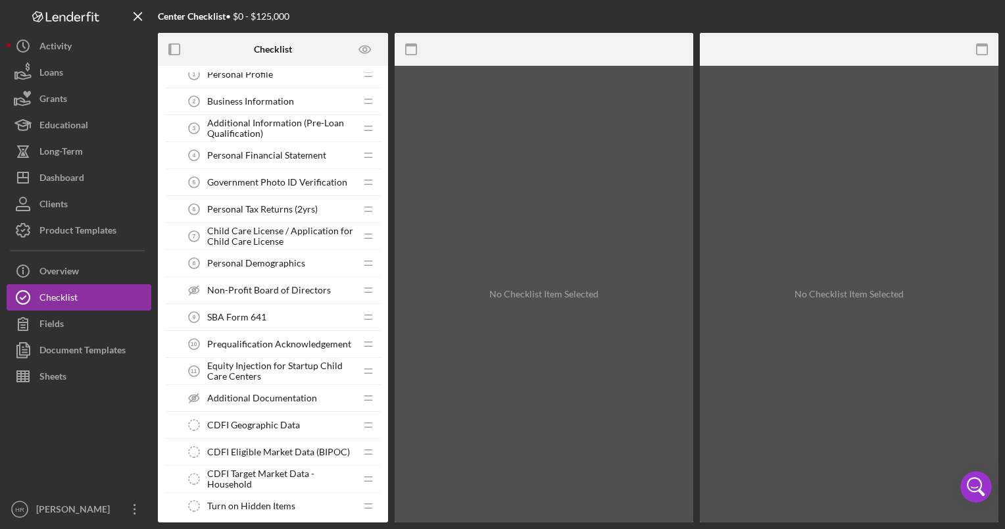
scroll to position [66, 0]
click at [239, 285] on span "Non-Profit Board of Directors" at bounding box center [269, 289] width 124 height 11
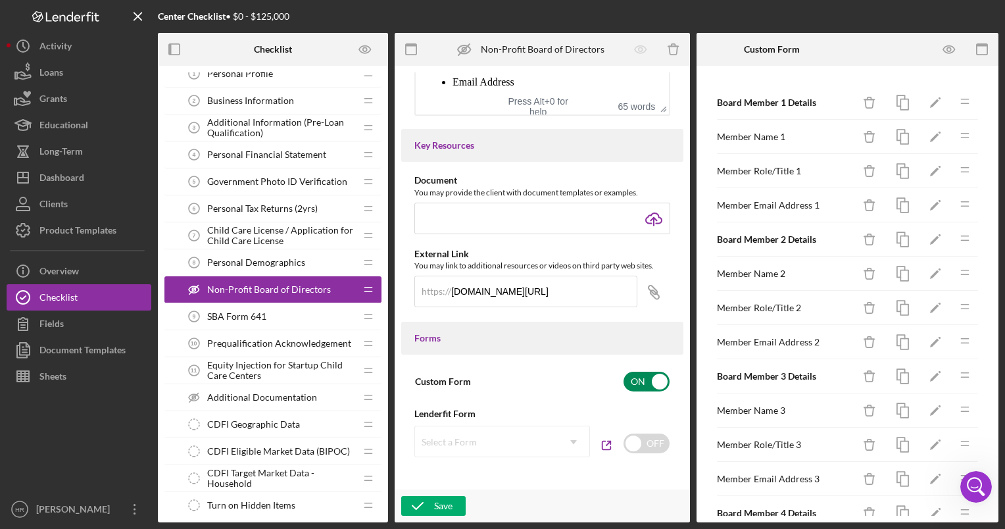
scroll to position [475, 0]
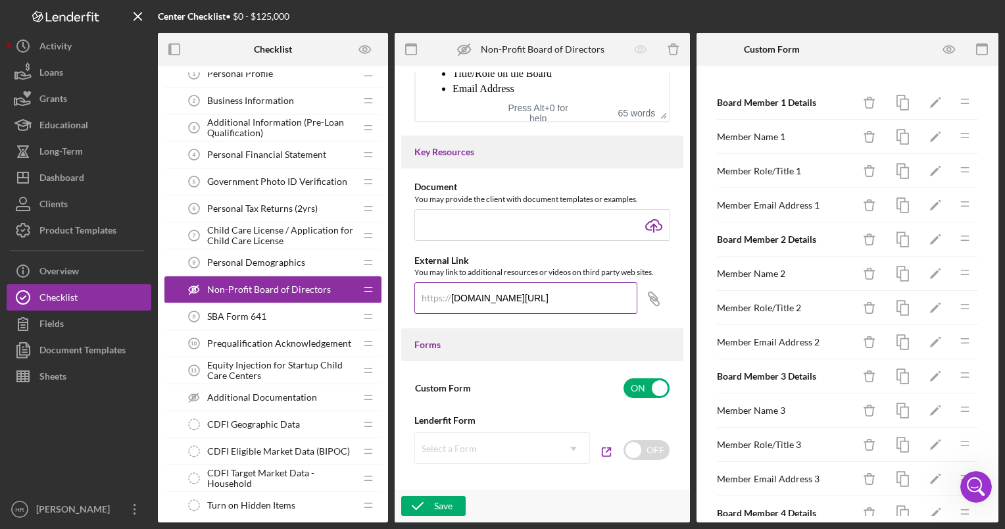
drag, startPoint x: 596, startPoint y: 300, endPoint x: 416, endPoint y: 305, distance: 180.2
click at [416, 305] on input "[DOMAIN_NAME][URL]" at bounding box center [525, 298] width 223 height 32
drag, startPoint x: 495, startPoint y: 302, endPoint x: 512, endPoint y: 334, distance: 36.2
click at [512, 334] on div "Forms" at bounding box center [542, 344] width 282 height 33
click at [643, 299] on icon "Icon/Link" at bounding box center [653, 298] width 33 height 33
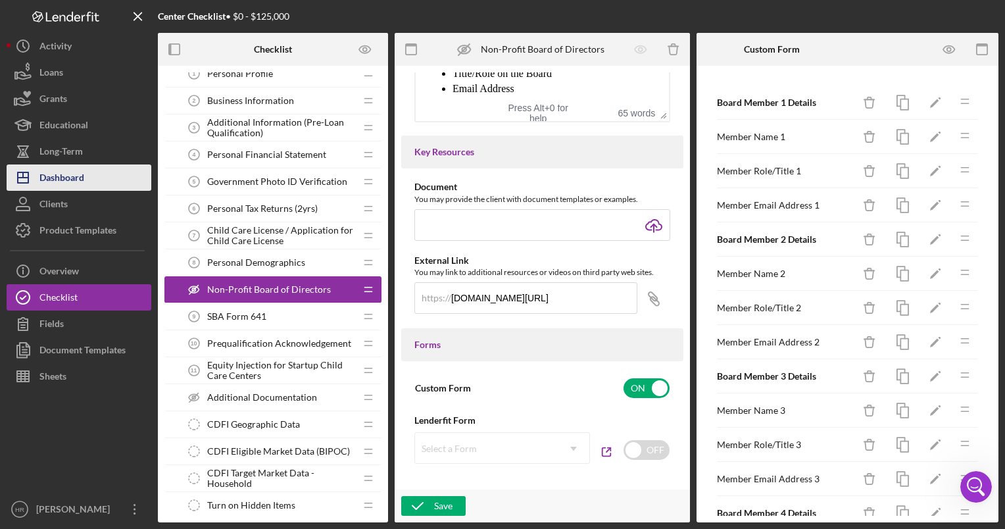
click at [80, 175] on div "Dashboard" at bounding box center [61, 179] width 45 height 30
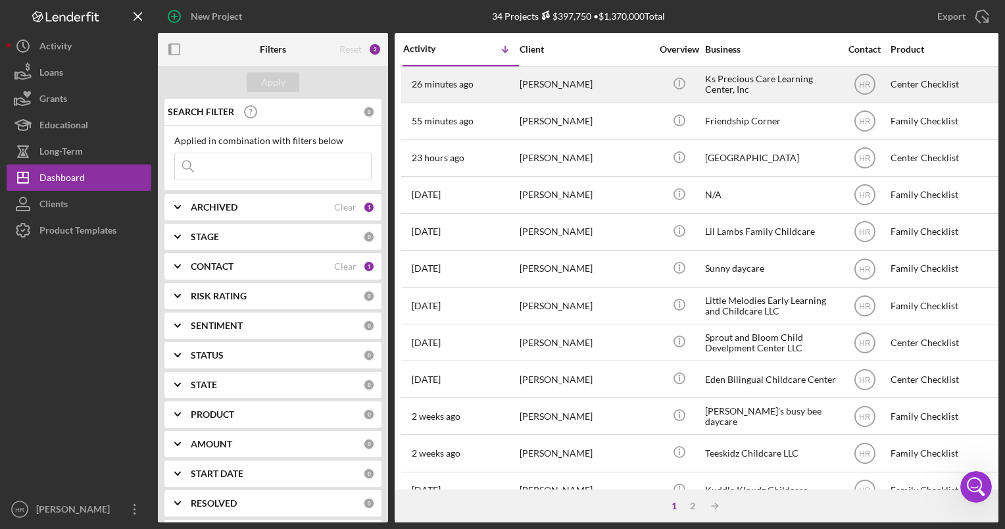
click at [760, 92] on div "Ks Precious Care Learning Center, Inc" at bounding box center [770, 84] width 131 height 35
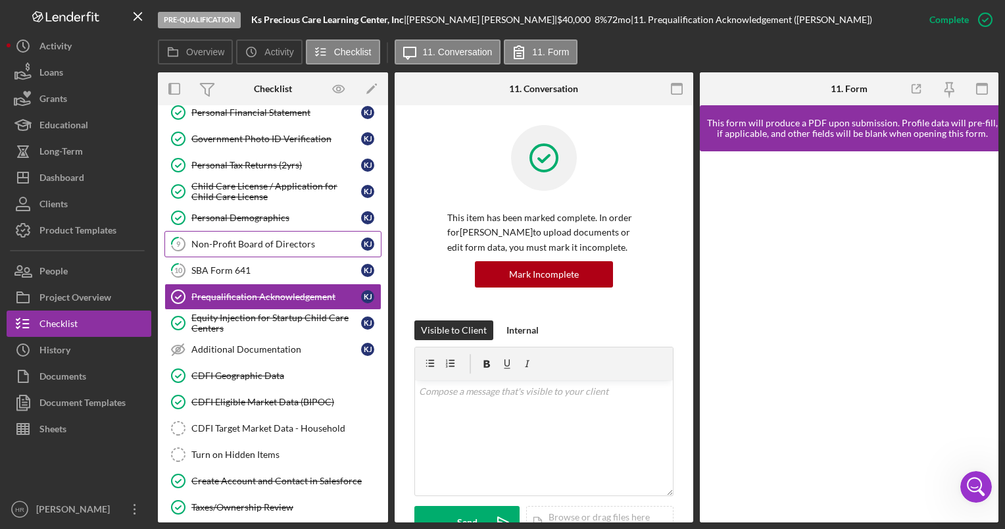
scroll to position [32, 0]
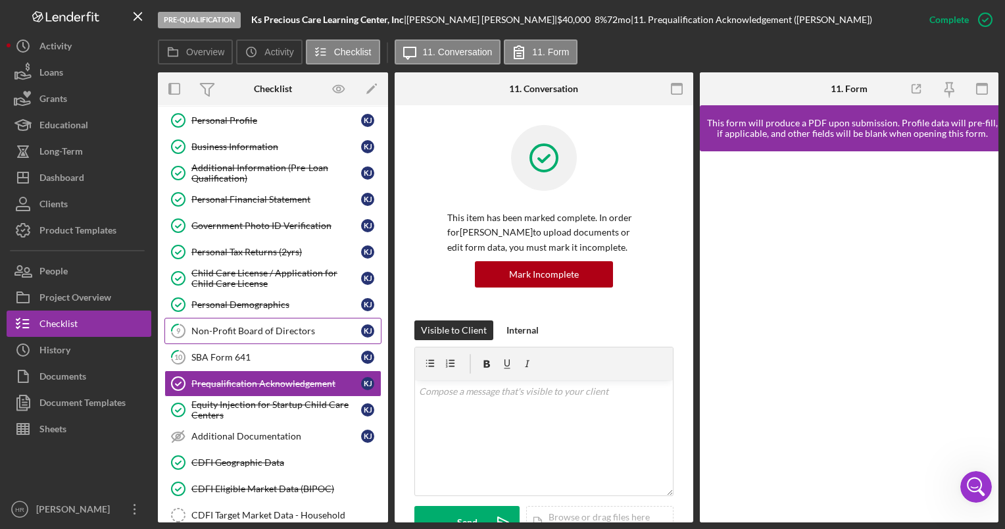
click at [234, 331] on div "Non-Profit Board of Directors" at bounding box center [276, 330] width 170 height 11
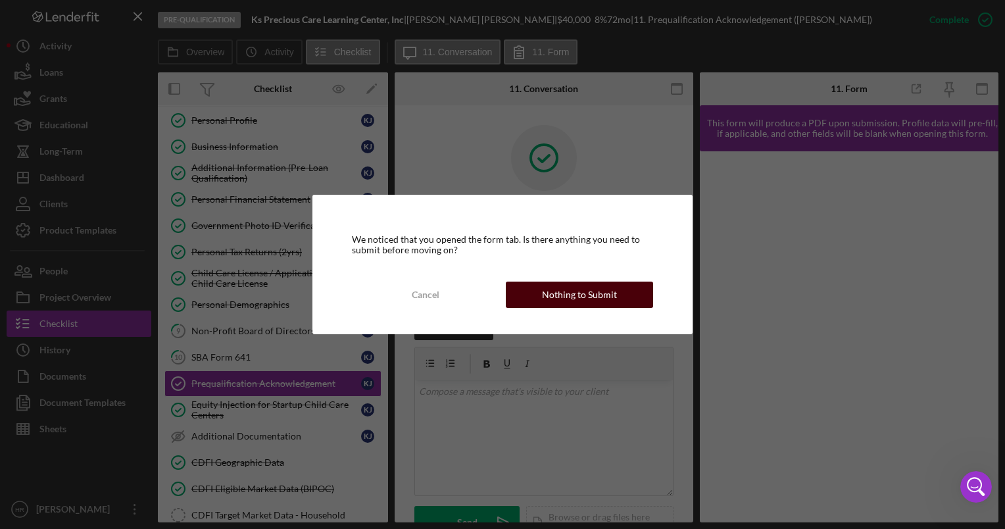
click at [599, 291] on div "Nothing to Submit" at bounding box center [579, 294] width 75 height 26
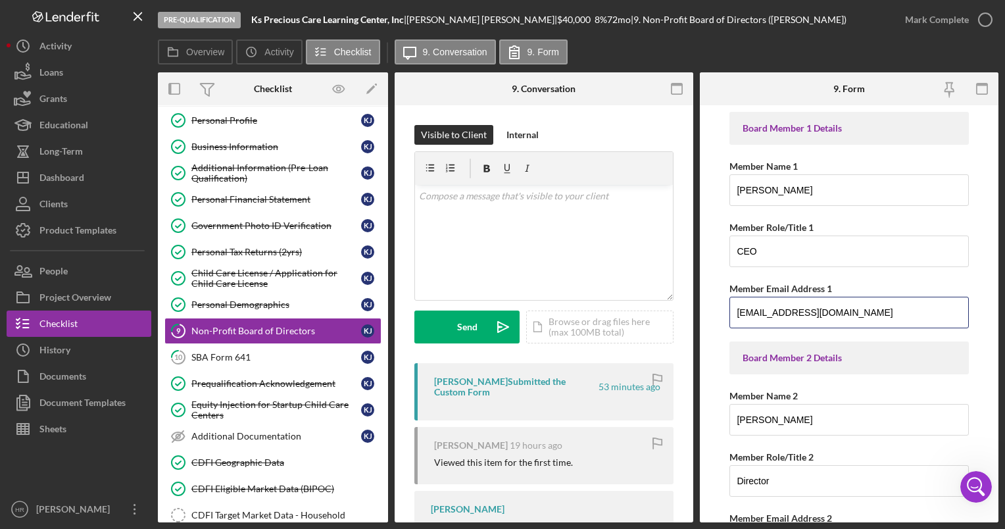
drag, startPoint x: 845, startPoint y: 320, endPoint x: 702, endPoint y: 306, distance: 143.3
click at [702, 306] on form "Board Member 1 Details Member Name 1 [PERSON_NAME] Member Role/Title 1 CEO Memb…" at bounding box center [849, 313] width 299 height 417
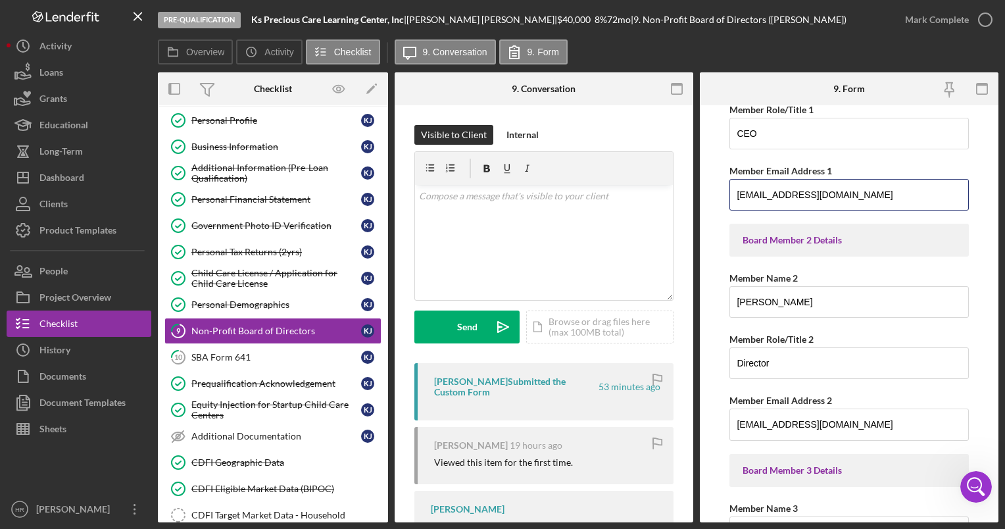
scroll to position [197, 0]
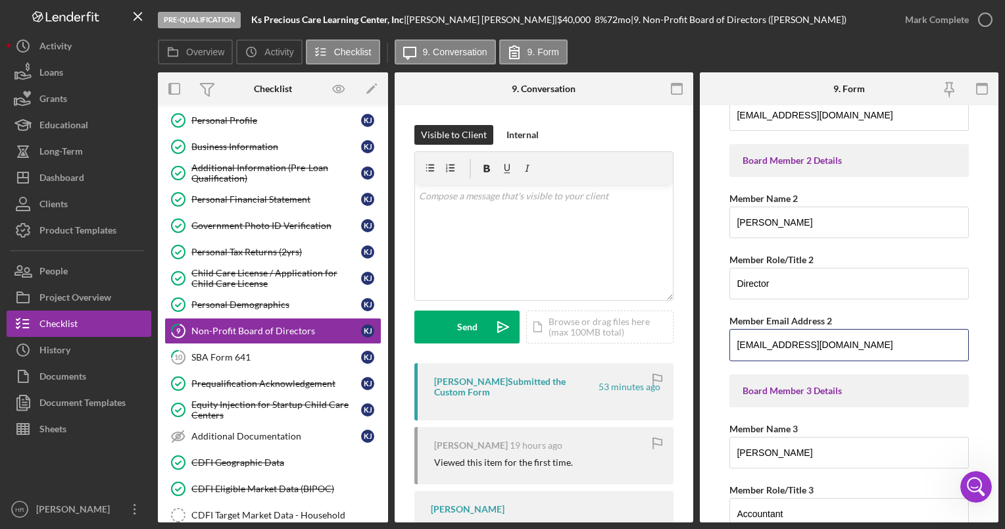
drag, startPoint x: 813, startPoint y: 345, endPoint x: 696, endPoint y: 345, distance: 116.4
click at [696, 345] on div "Overview Internal Workflow Stage Pre-Qualification Icon/Dropdown Arrow Archive …" at bounding box center [578, 297] width 840 height 450
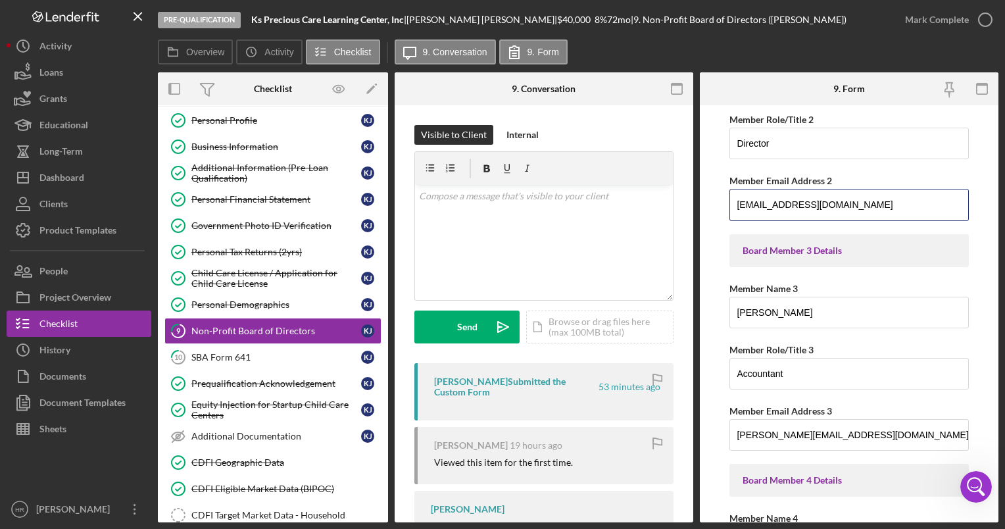
scroll to position [394, 0]
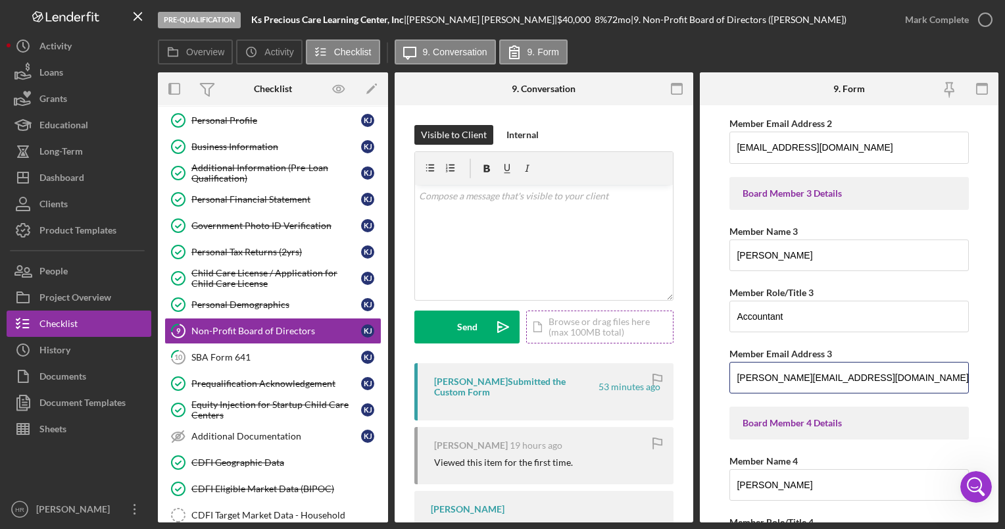
drag, startPoint x: 866, startPoint y: 374, endPoint x: 658, endPoint y: 341, distance: 210.5
click at [658, 341] on div "Overview Internal Workflow Stage Pre-Qualification Icon/Dropdown Arrow Archive …" at bounding box center [578, 297] width 840 height 450
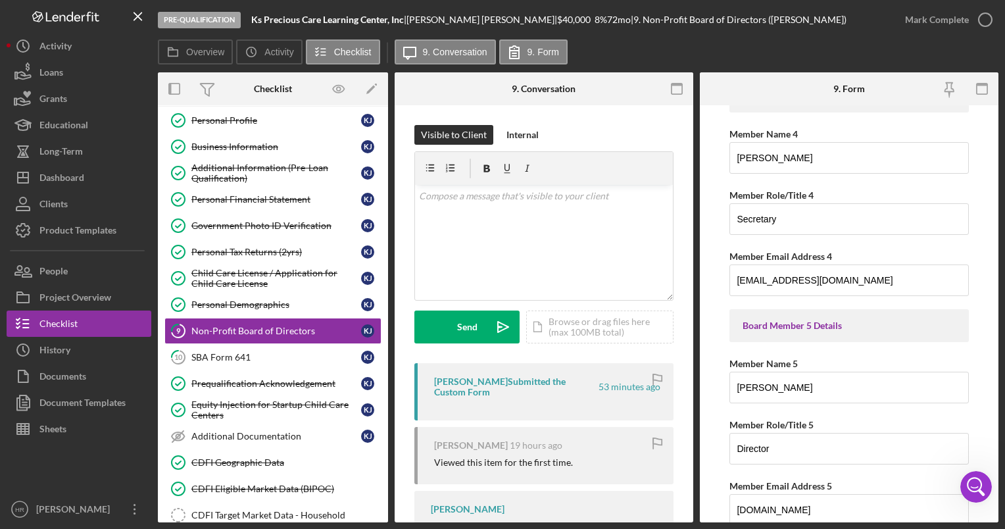
scroll to position [723, 0]
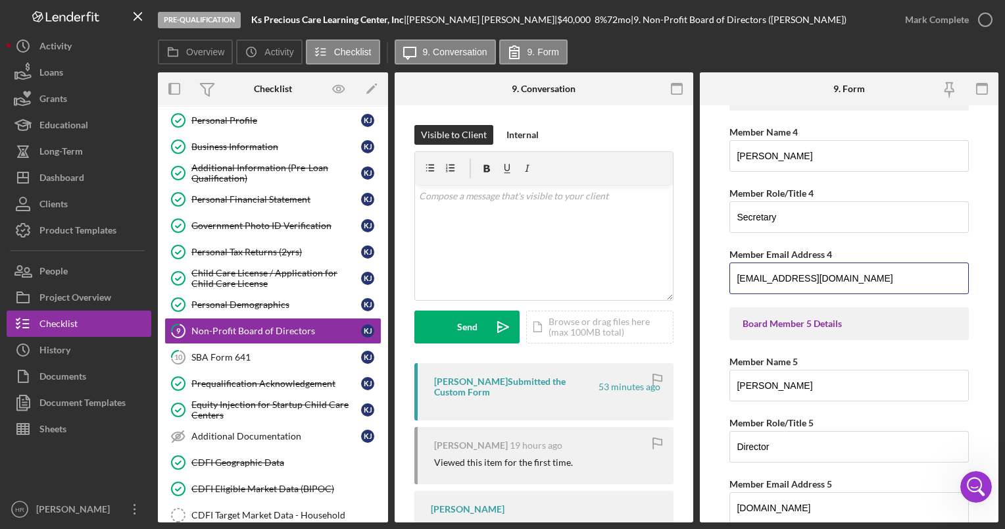
drag, startPoint x: 844, startPoint y: 274, endPoint x: 708, endPoint y: 282, distance: 135.7
click at [708, 282] on form "Board Member 1 Details Member Name 1 [PERSON_NAME] Member Role/Title 1 CEO Memb…" at bounding box center [849, 313] width 299 height 417
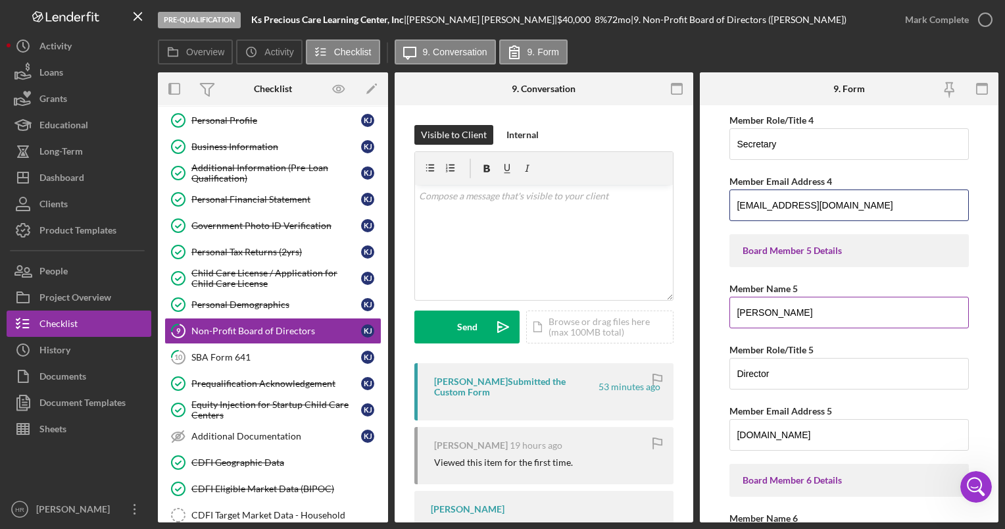
scroll to position [920, 0]
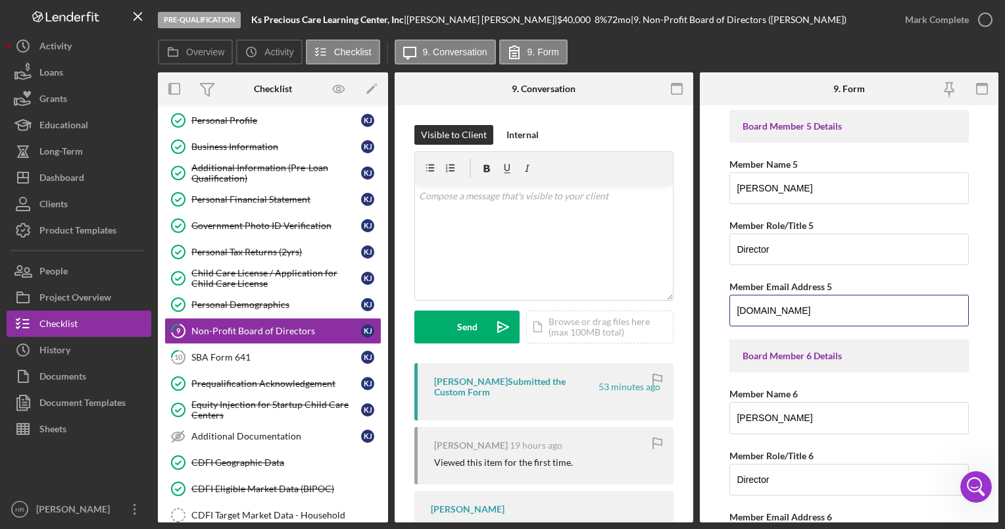
drag, startPoint x: 855, startPoint y: 303, endPoint x: 692, endPoint y: 300, distance: 163.1
click at [692, 300] on div "Overview Internal Workflow Stage Pre-Qualification Icon/Dropdown Arrow Archive …" at bounding box center [578, 297] width 840 height 450
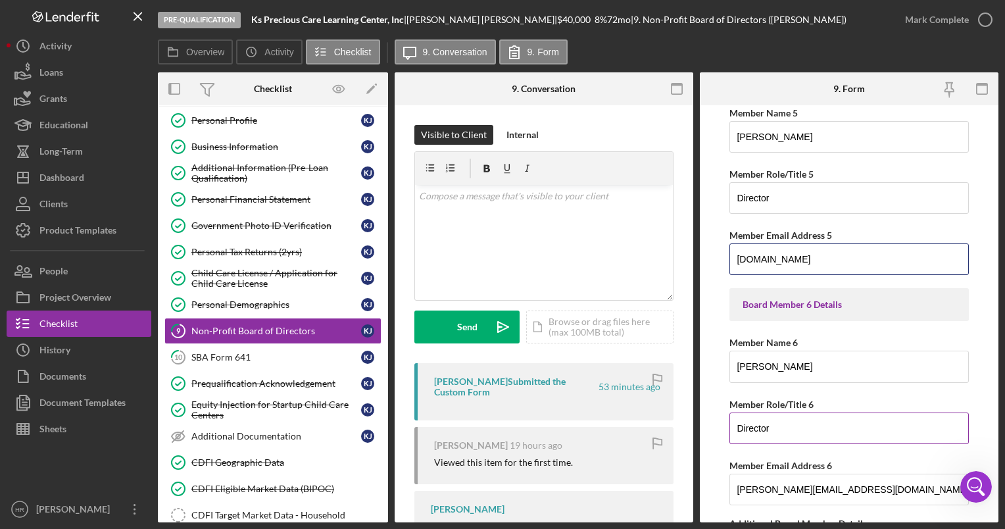
scroll to position [1052, 0]
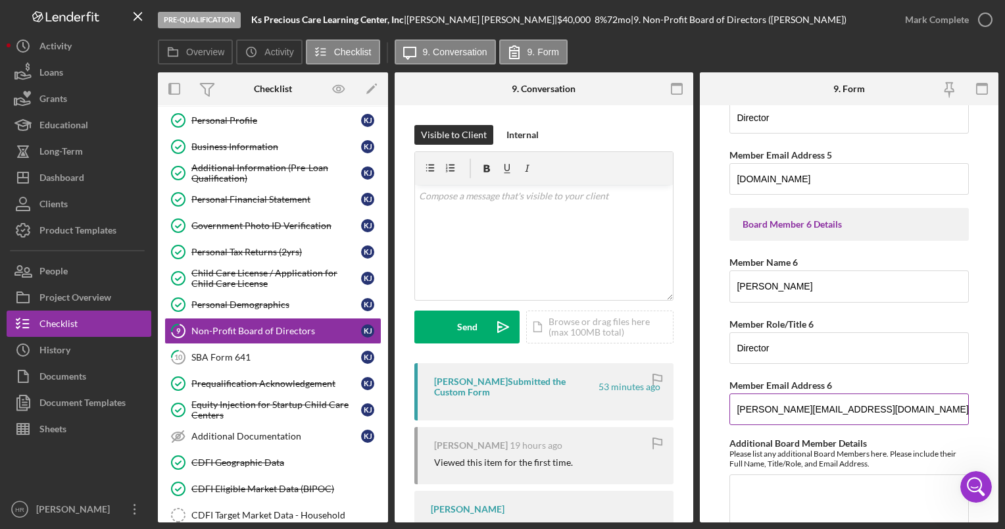
drag, startPoint x: 892, startPoint y: 399, endPoint x: 736, endPoint y: 402, distance: 155.2
click at [736, 402] on input "[PERSON_NAME][EMAIL_ADDRESS][DOMAIN_NAME]" at bounding box center [848, 409] width 239 height 32
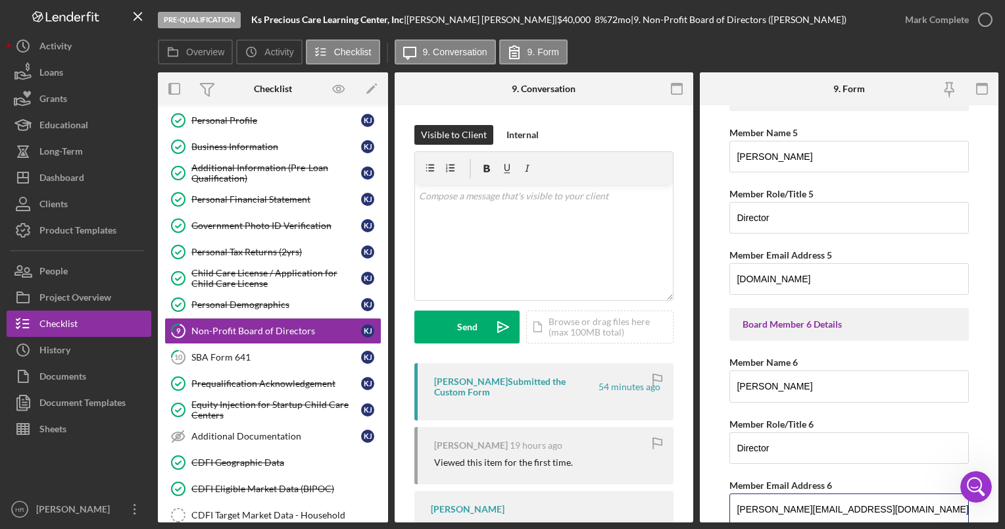
scroll to position [920, 0]
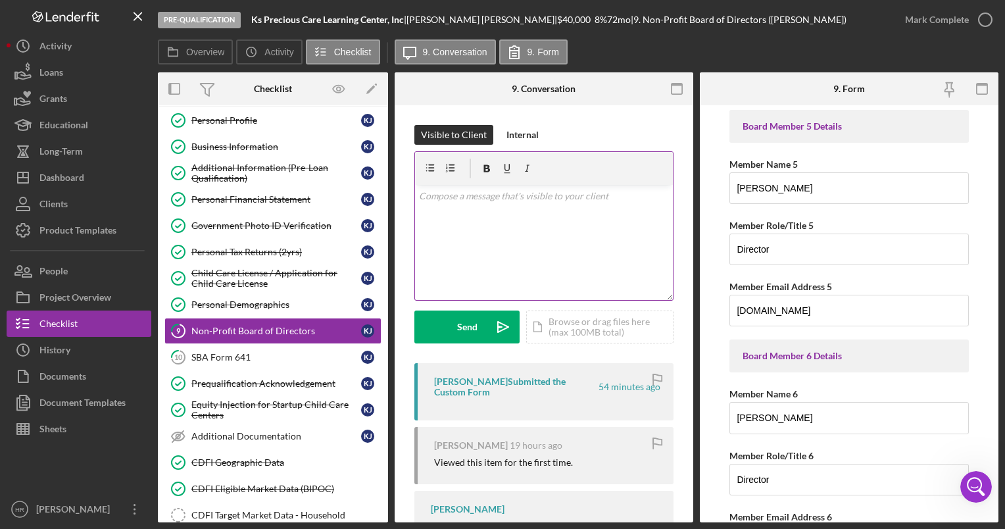
click at [500, 226] on div "v Color teal Color pink Remove color Add row above Add row below Add column bef…" at bounding box center [544, 242] width 258 height 115
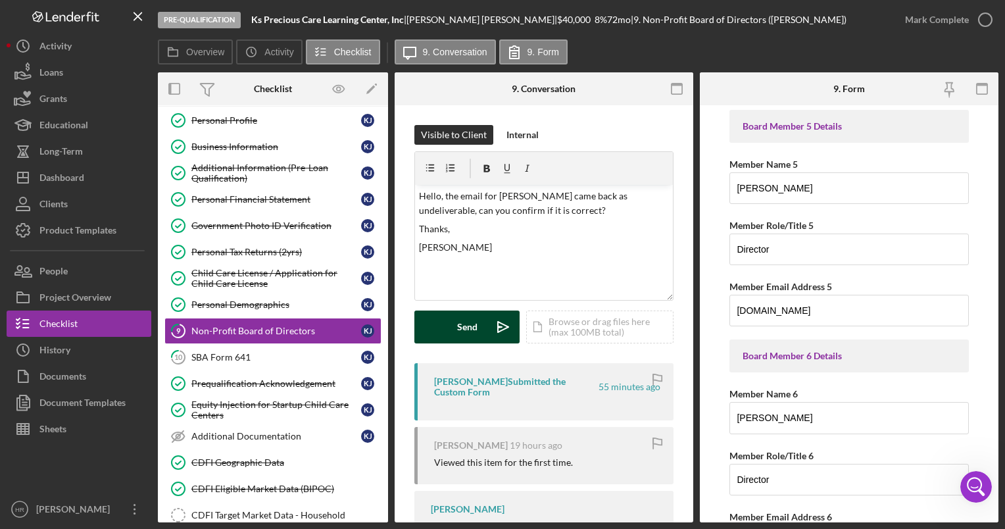
click at [452, 334] on button "Send Icon/icon-invite-send" at bounding box center [466, 326] width 105 height 33
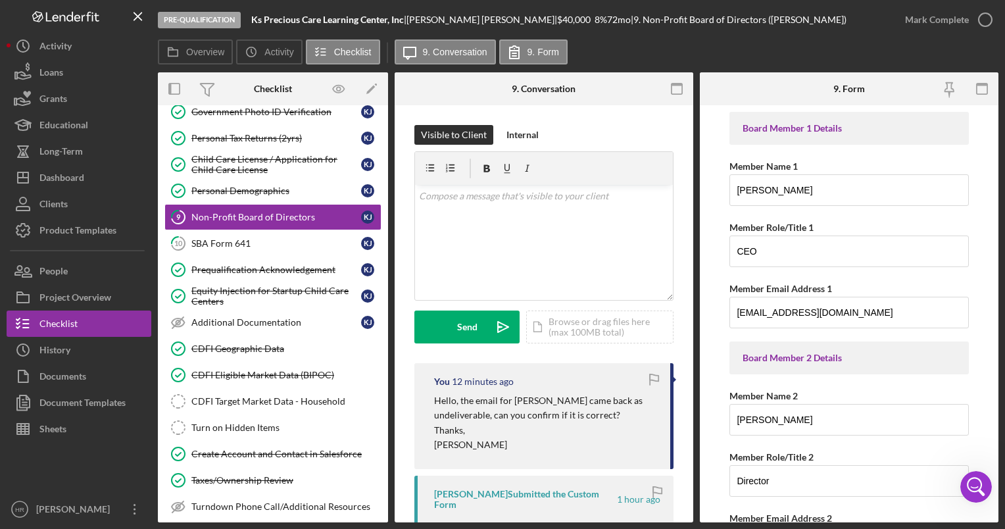
scroll to position [176, 0]
